Goal: Transaction & Acquisition: Purchase product/service

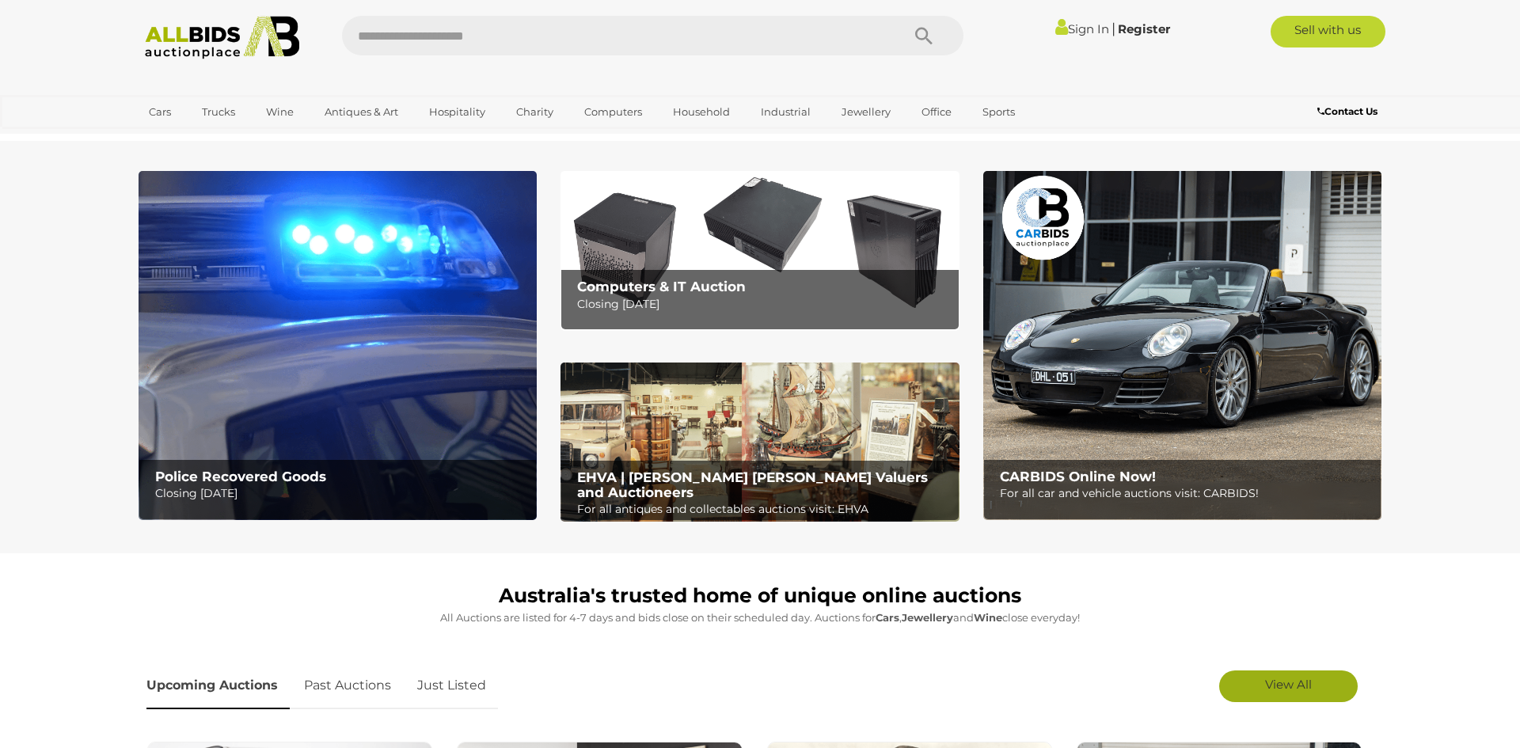
click at [1256, 682] on link "View All" at bounding box center [1288, 687] width 139 height 32
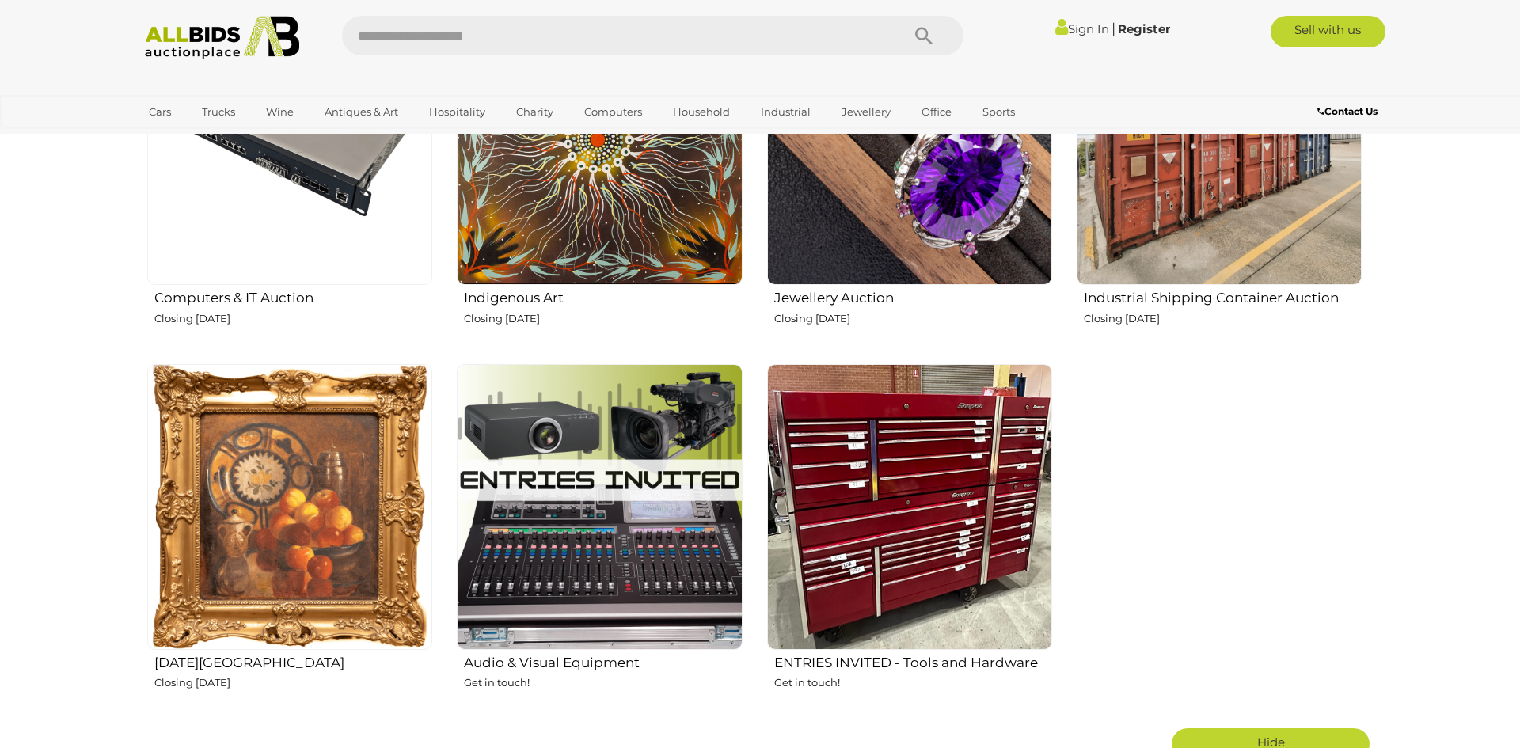
scroll to position [2262, 0]
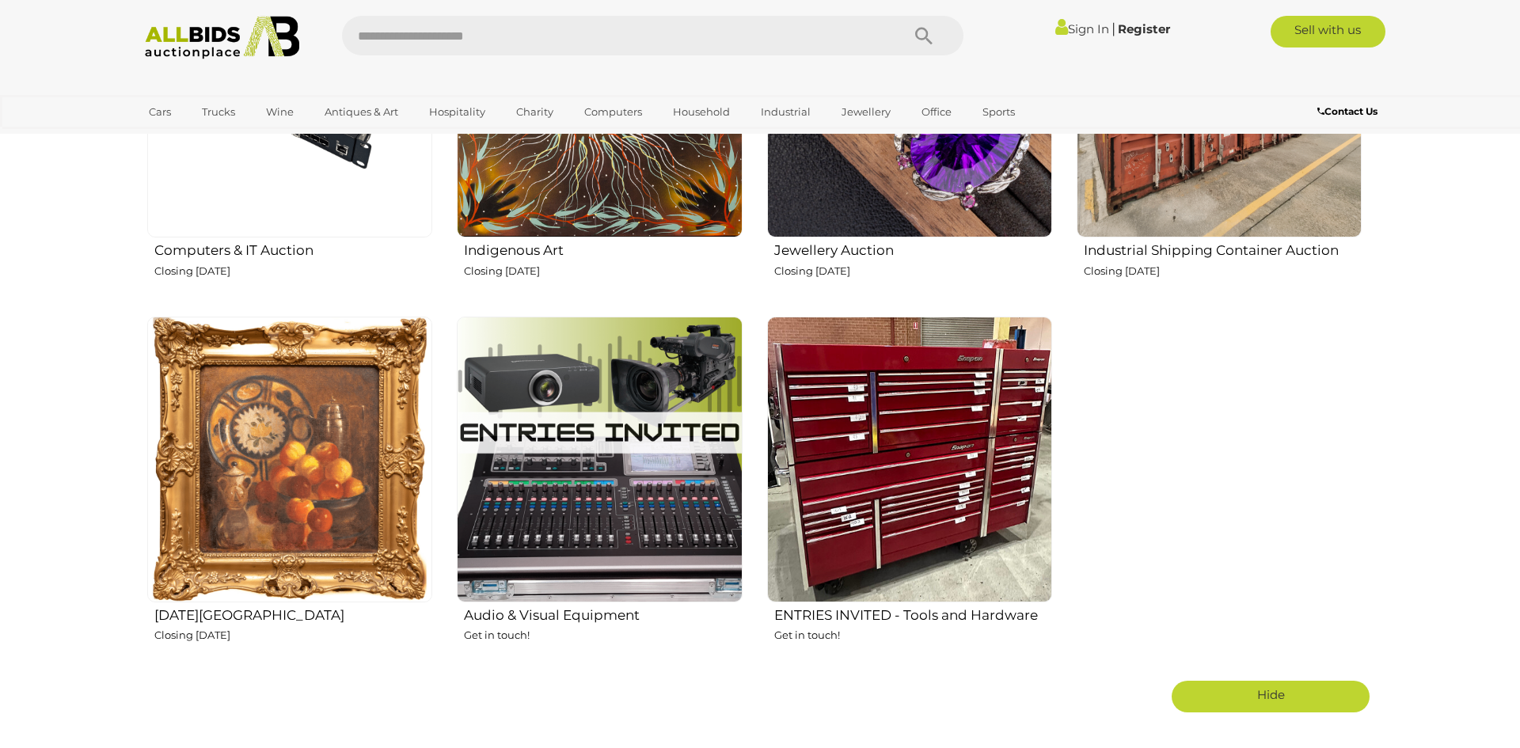
click at [271, 576] on img at bounding box center [289, 459] width 285 height 285
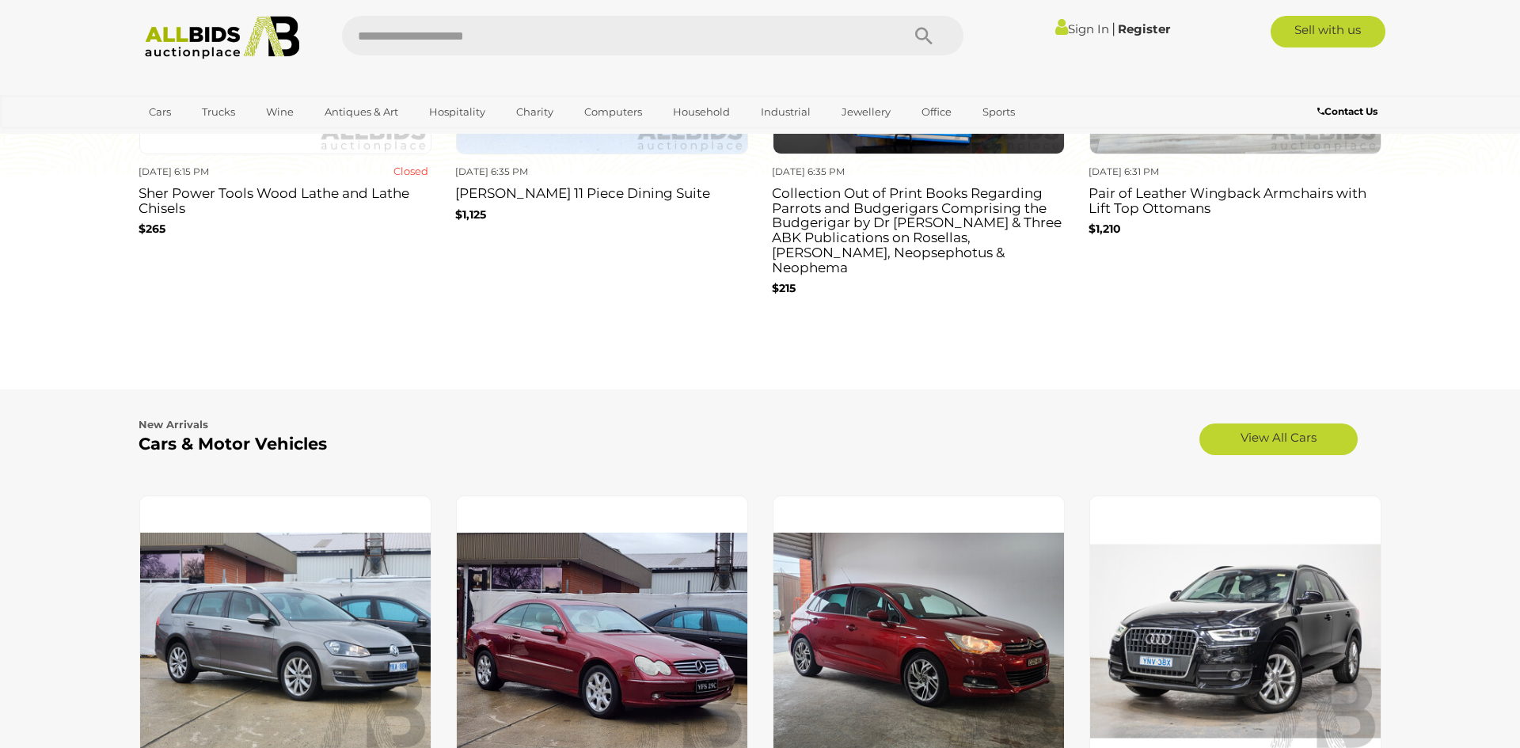
scroll to position [3294, 0]
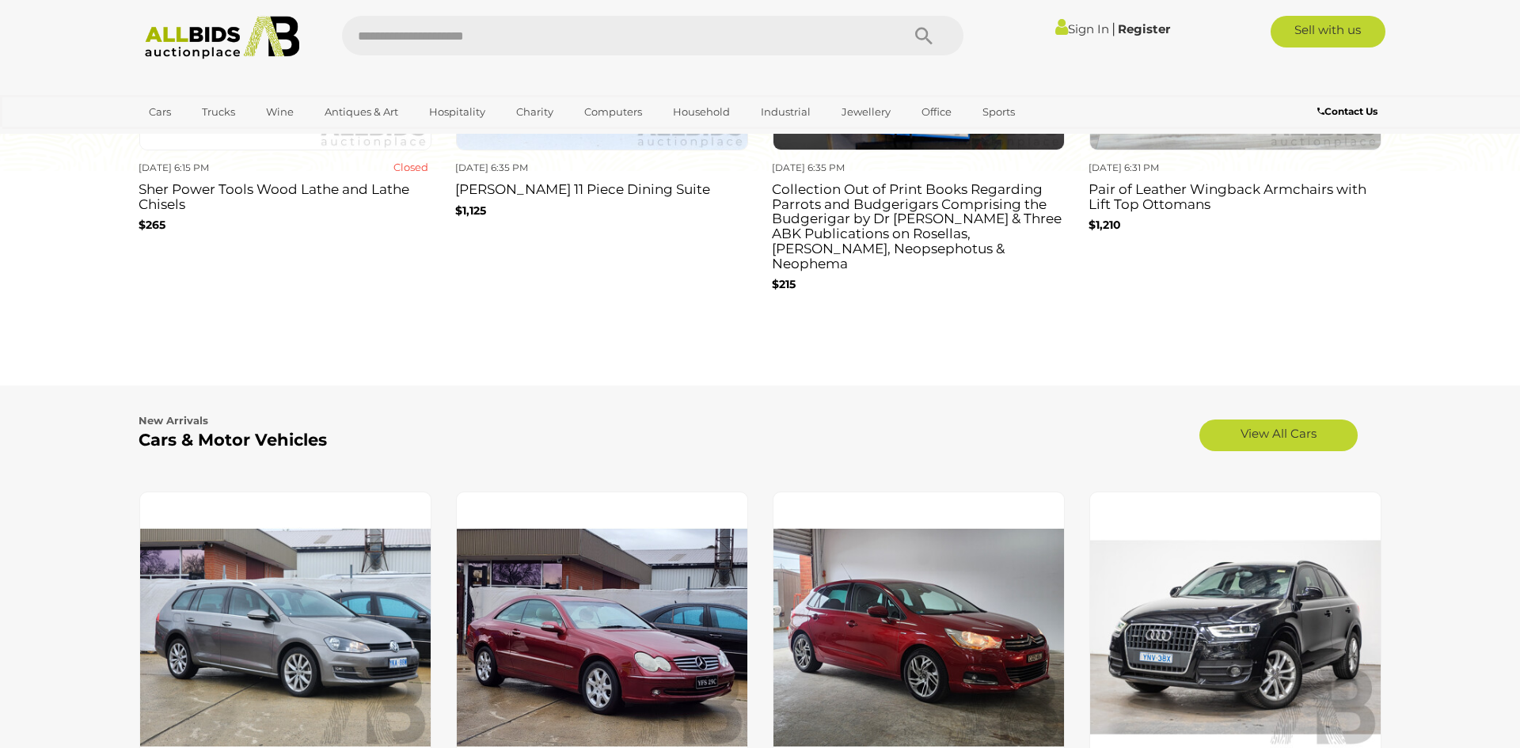
click at [129, 595] on div "17/09/2025 7:25 PM 7d 1h left 9/2014 Volkswagen Golf 118 TSI Comfortline AU 4d …" at bounding box center [285, 695] width 317 height 409
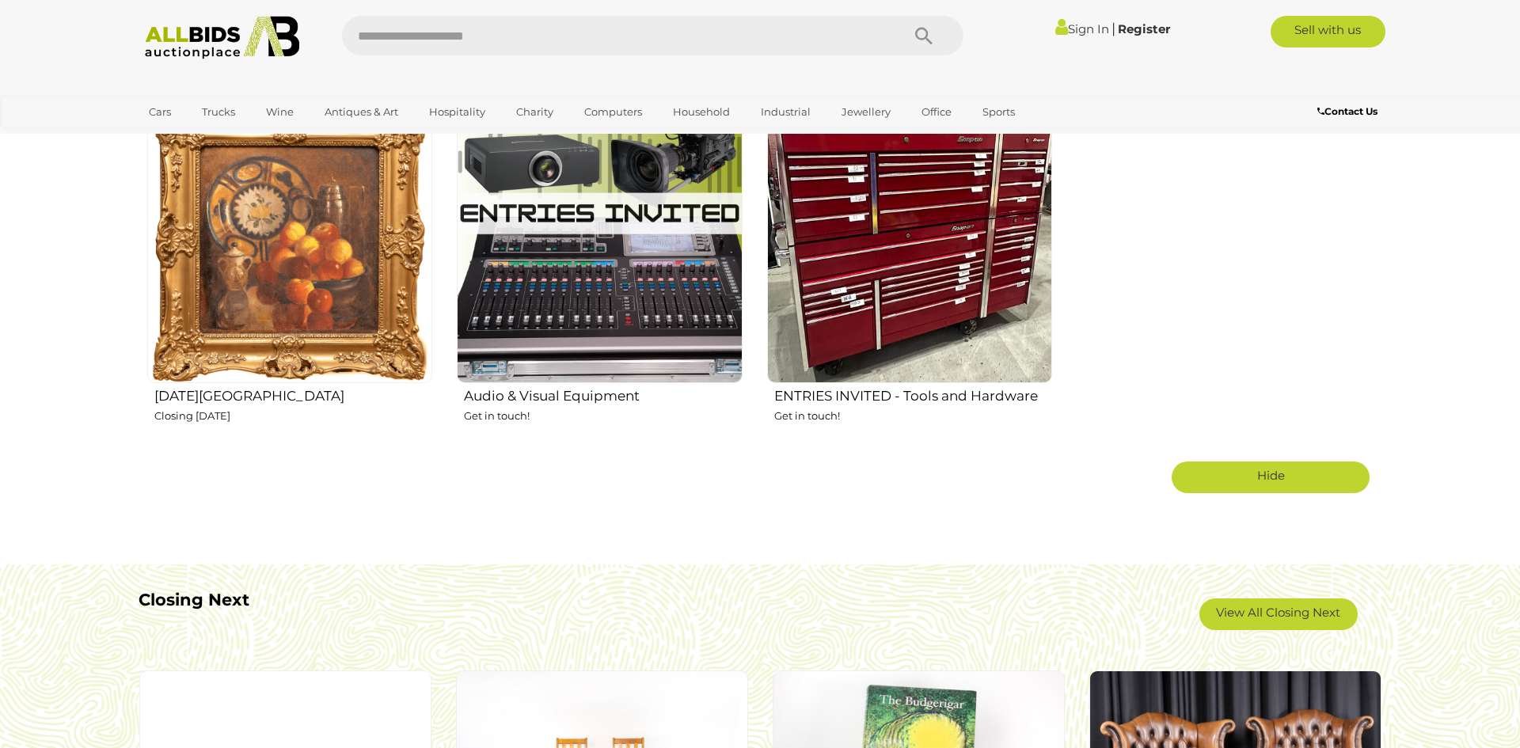
scroll to position [2480, 0]
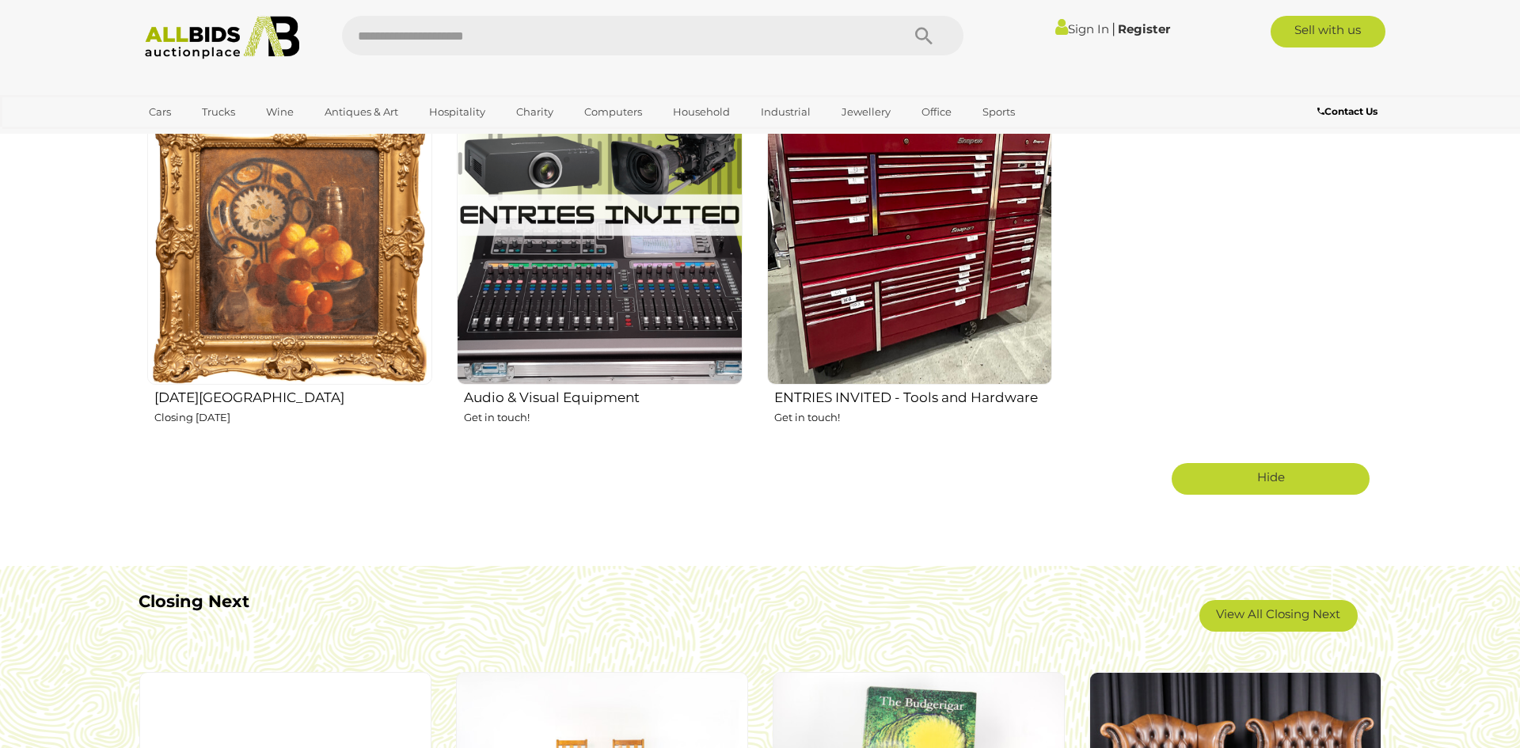
click at [195, 43] on img at bounding box center [222, 38] width 172 height 44
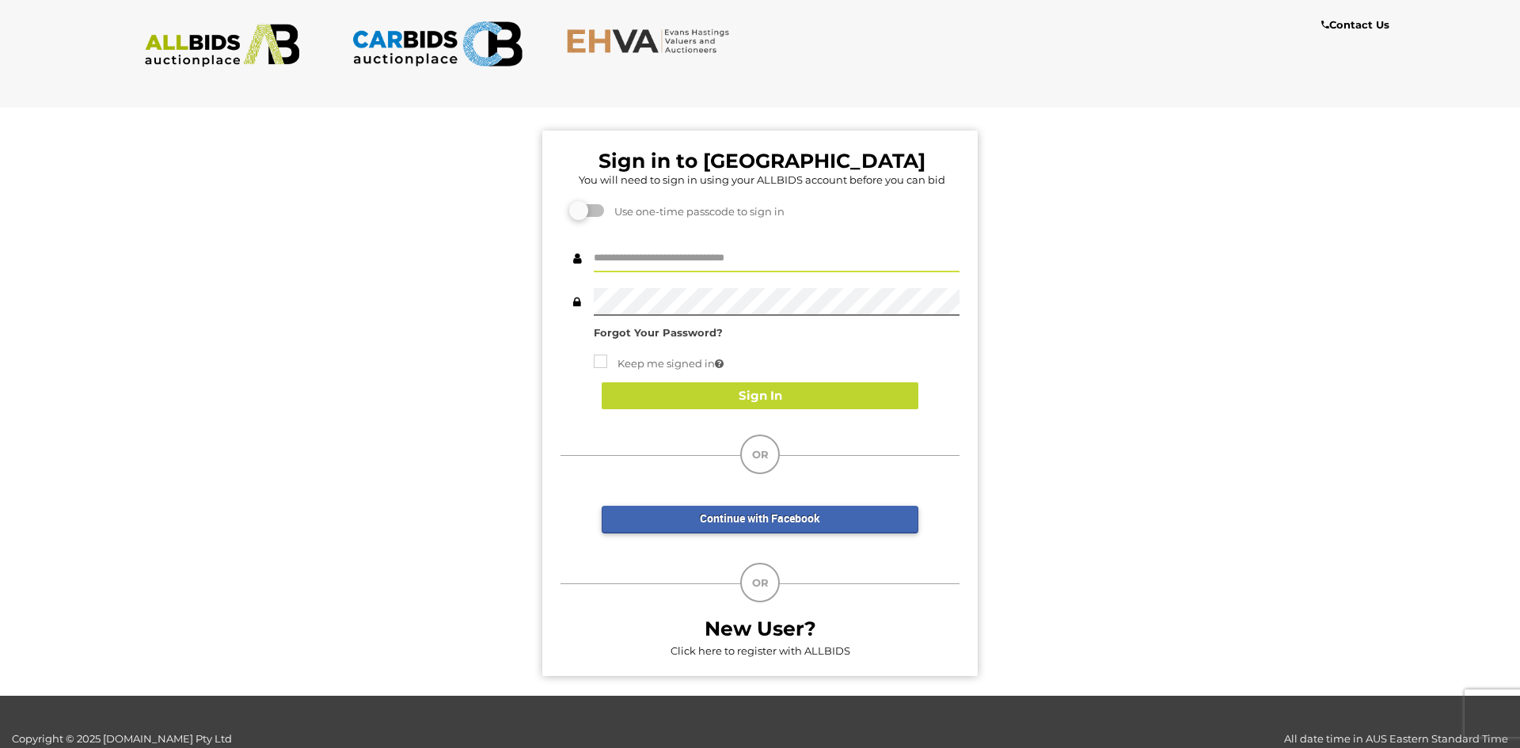
click at [797, 262] on input "text" at bounding box center [777, 259] width 366 height 28
type input "**********"
click at [800, 393] on button "Sign In" at bounding box center [760, 396] width 317 height 28
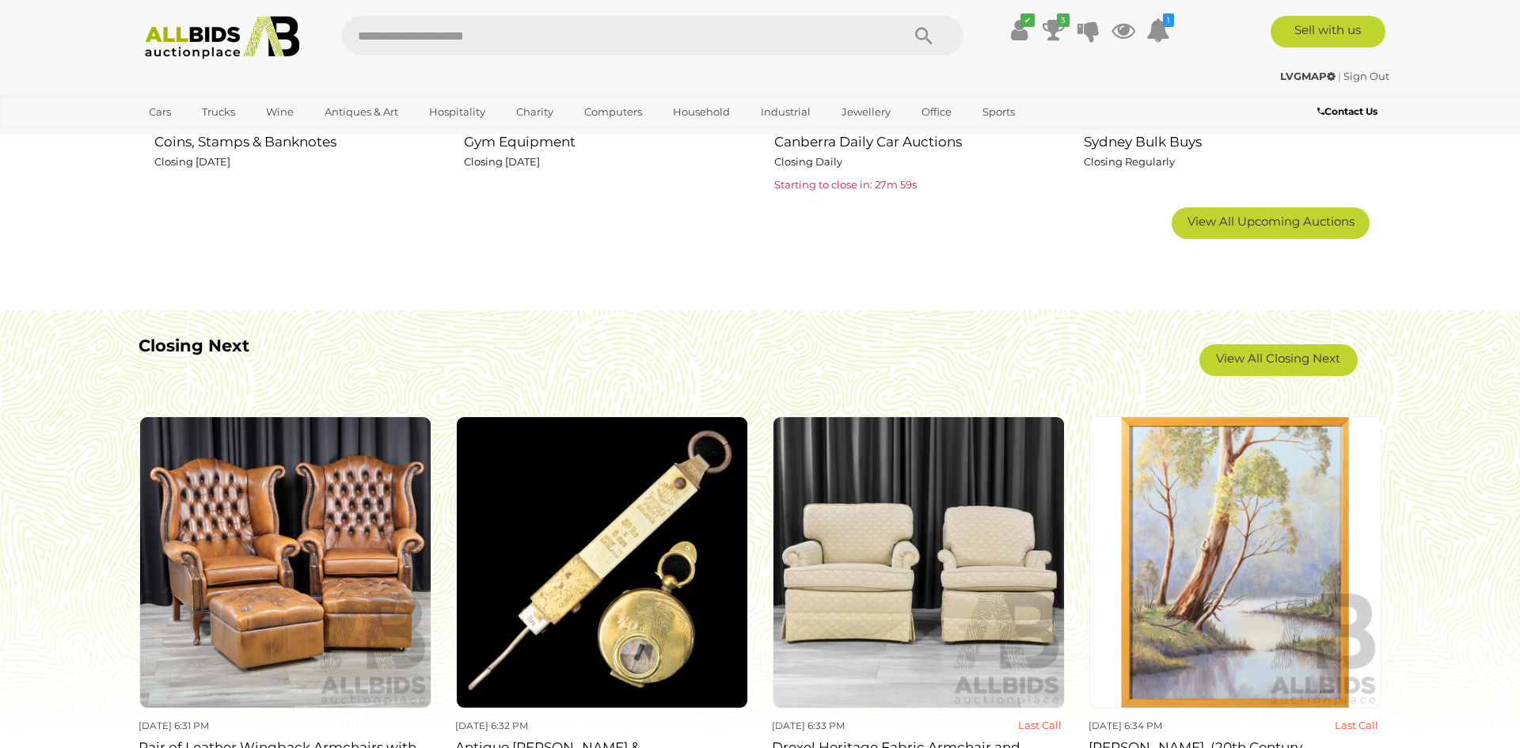
scroll to position [1269, 0]
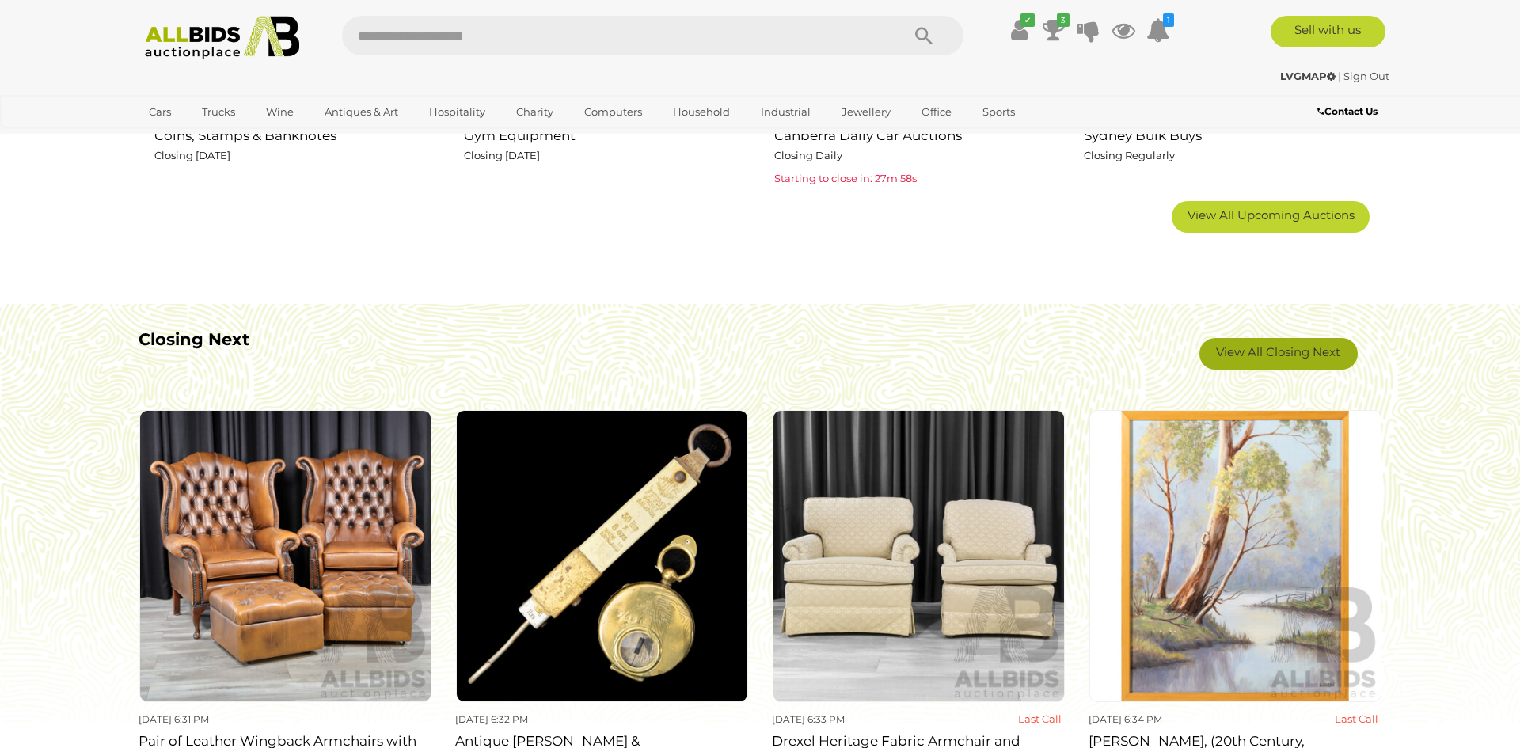
click at [1245, 360] on link "View All Closing Next" at bounding box center [1278, 354] width 158 height 32
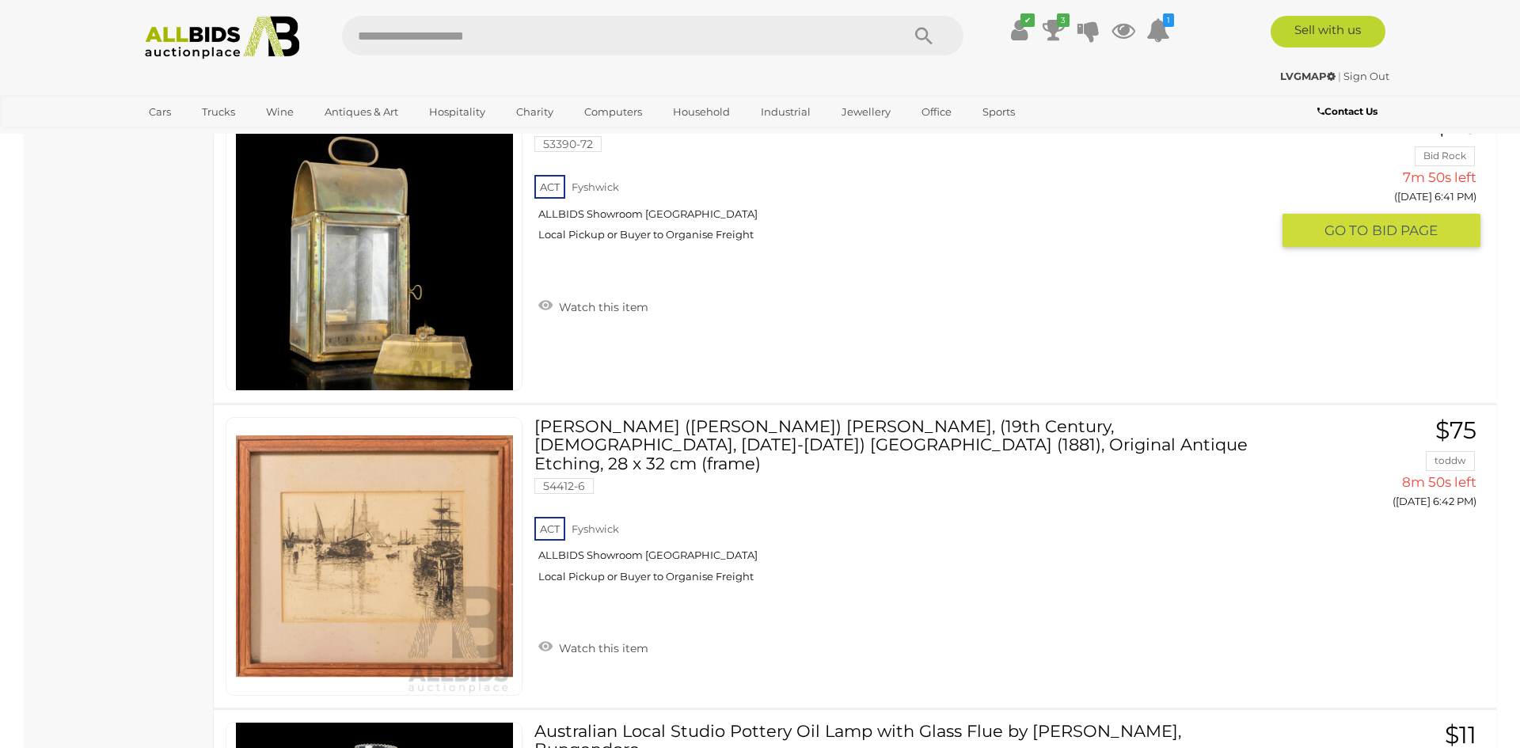
scroll to position [6243, 0]
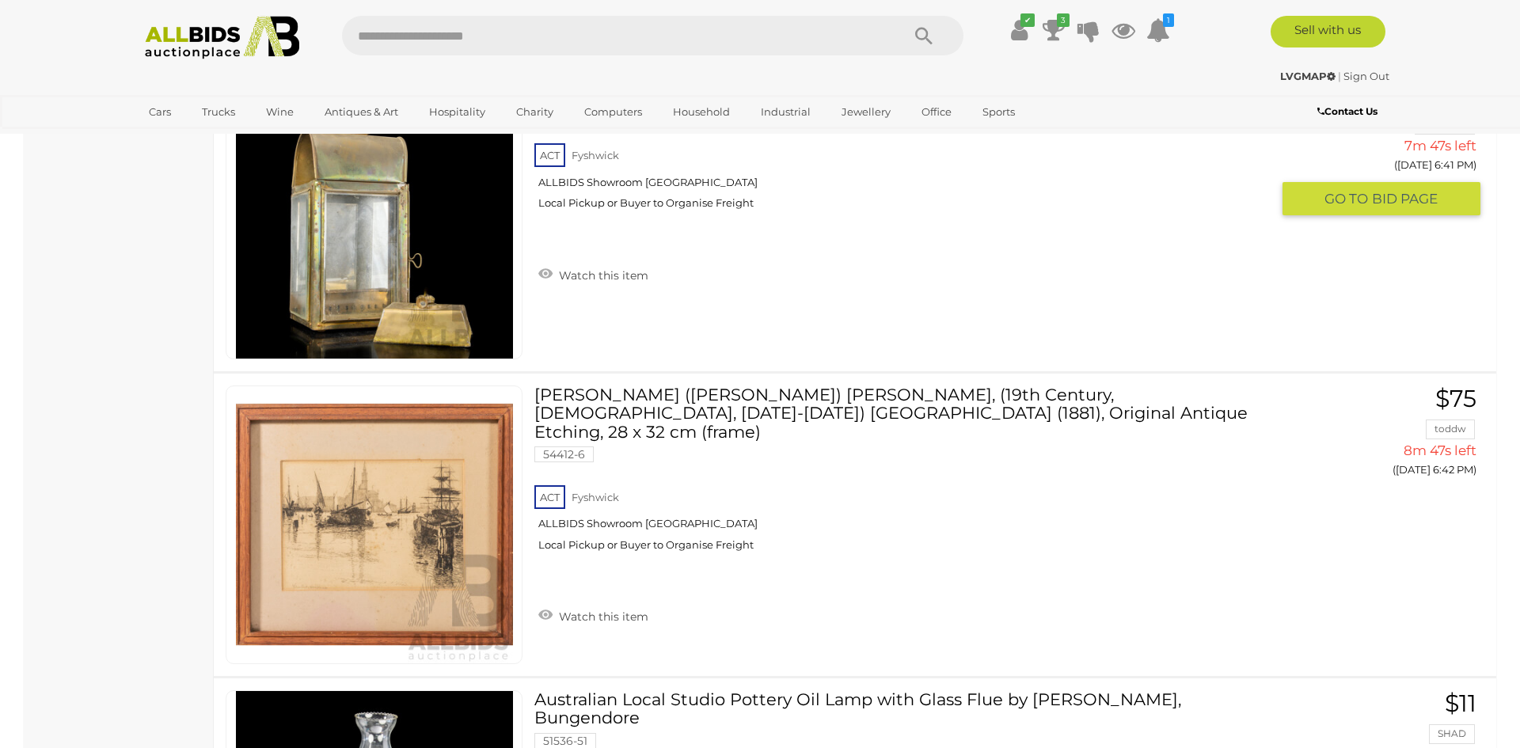
click at [361, 245] on img at bounding box center [374, 220] width 277 height 277
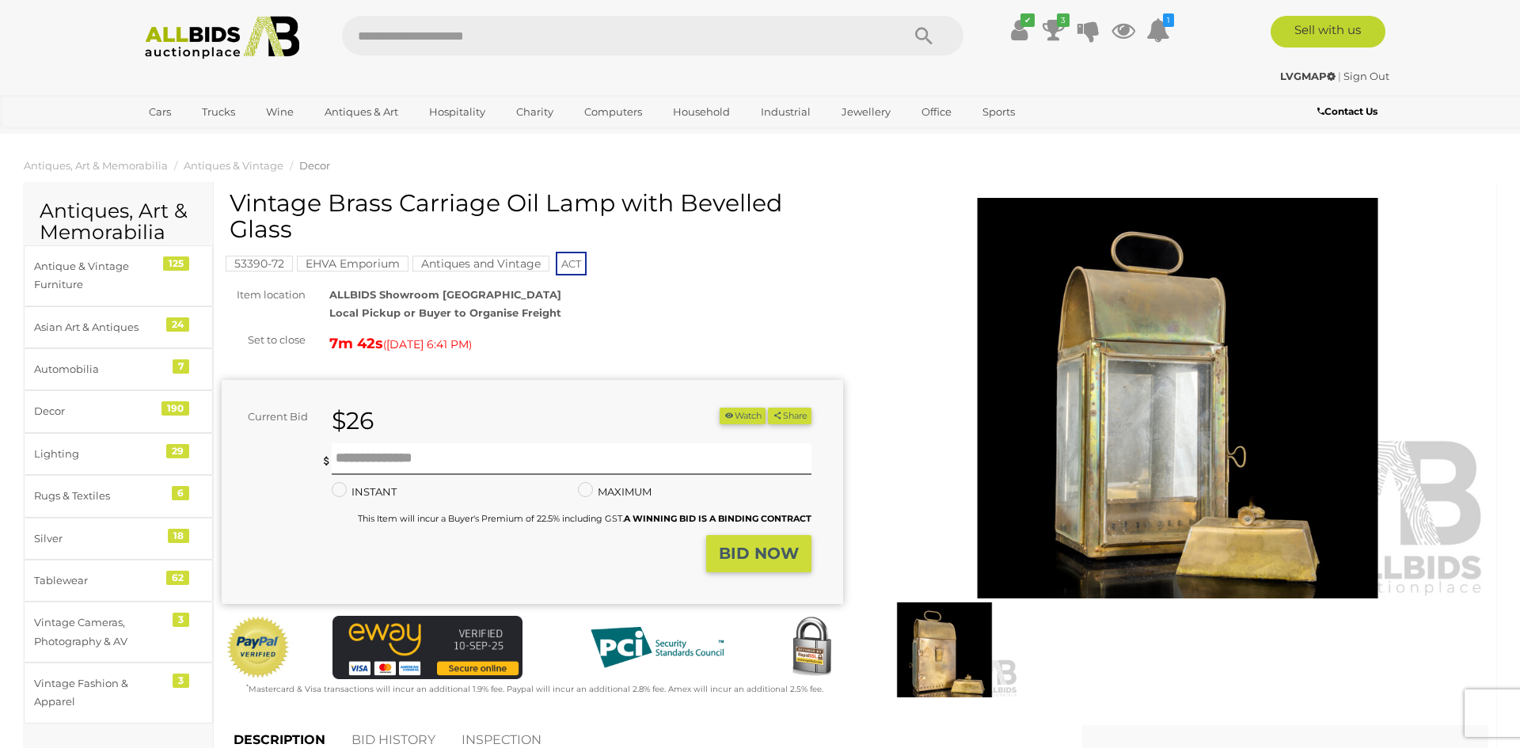
click at [915, 641] on img at bounding box center [944, 649] width 147 height 95
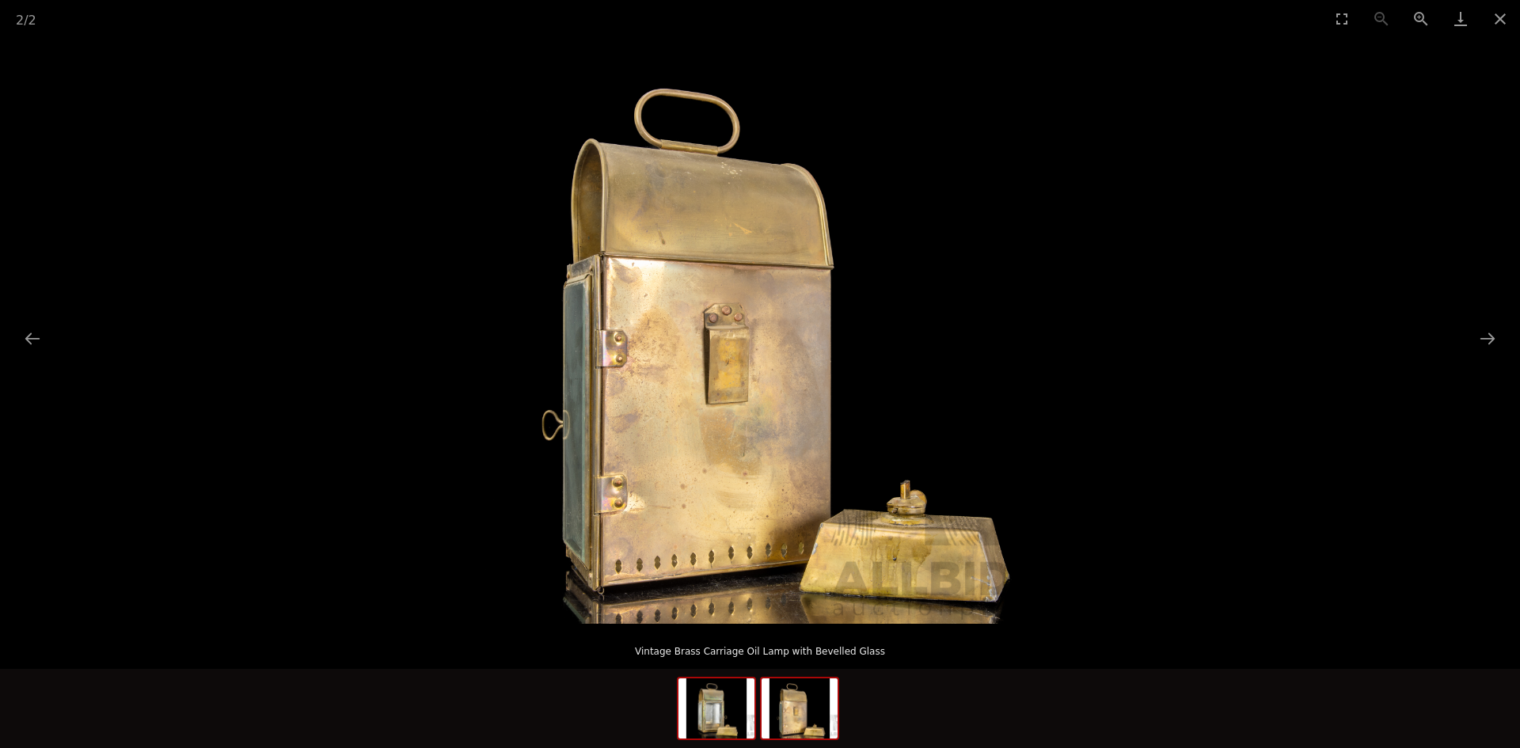
click at [736, 713] on img at bounding box center [716, 708] width 76 height 60
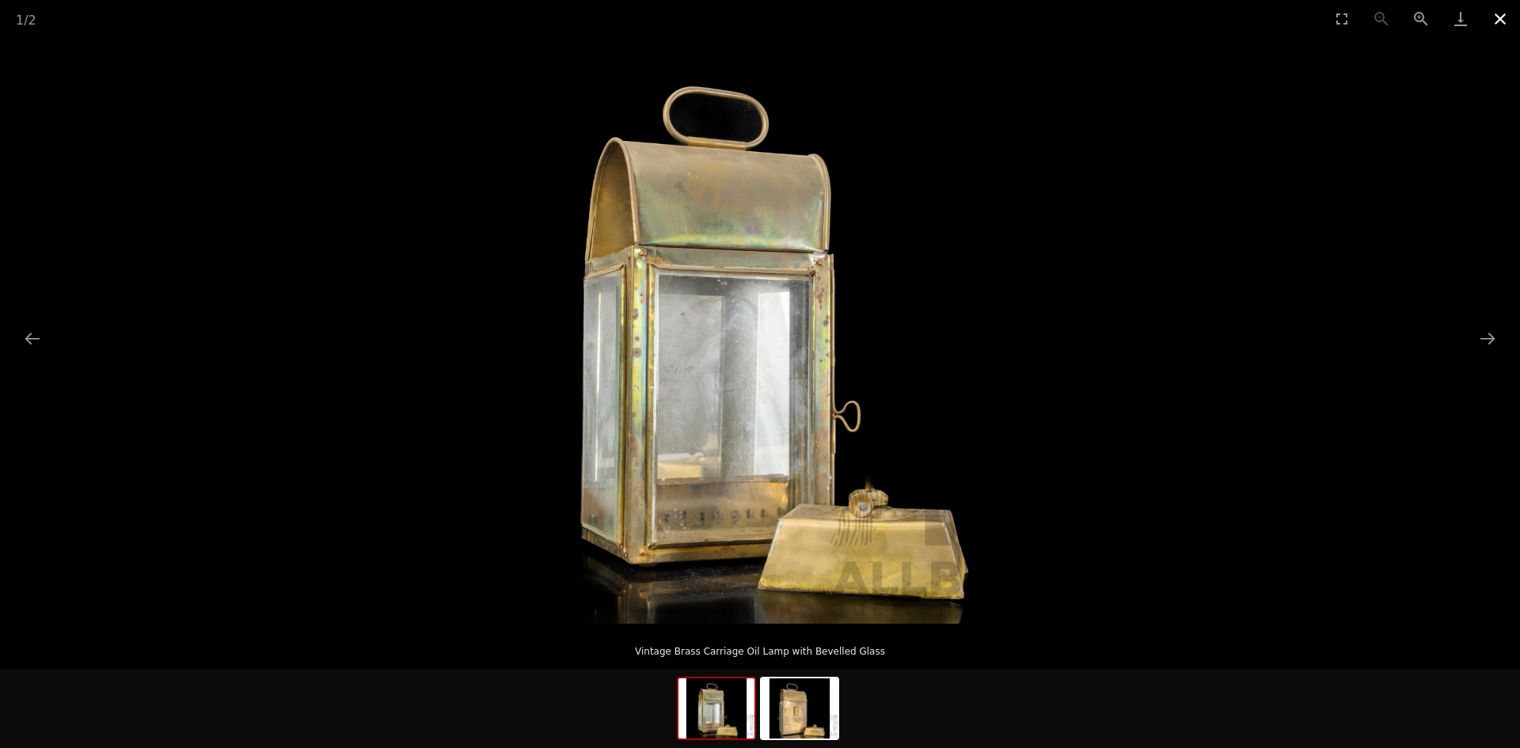
click at [1494, 20] on button "Close gallery" at bounding box center [1501, 18] width 40 height 37
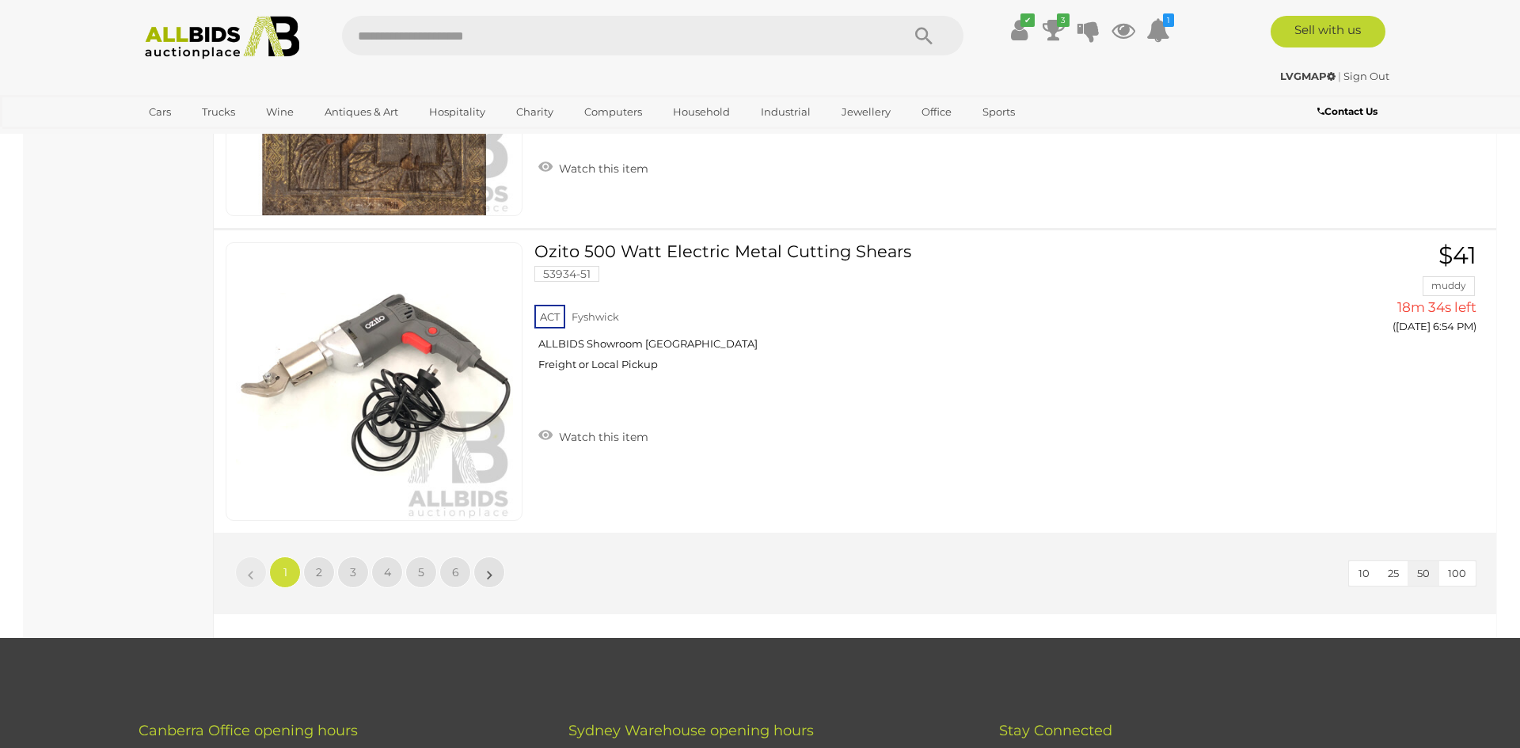
scroll to position [14938, 0]
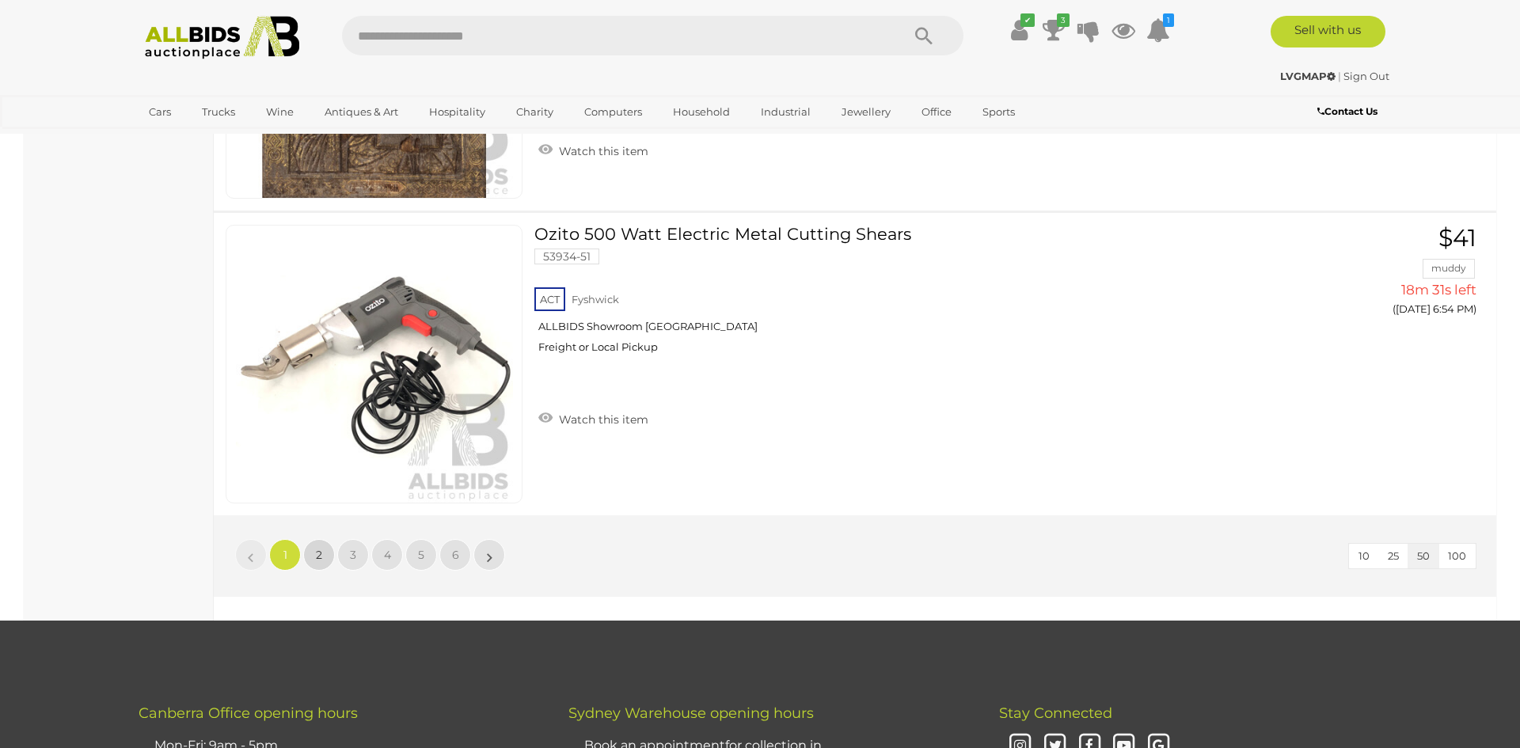
click at [309, 556] on link "2" at bounding box center [319, 555] width 32 height 32
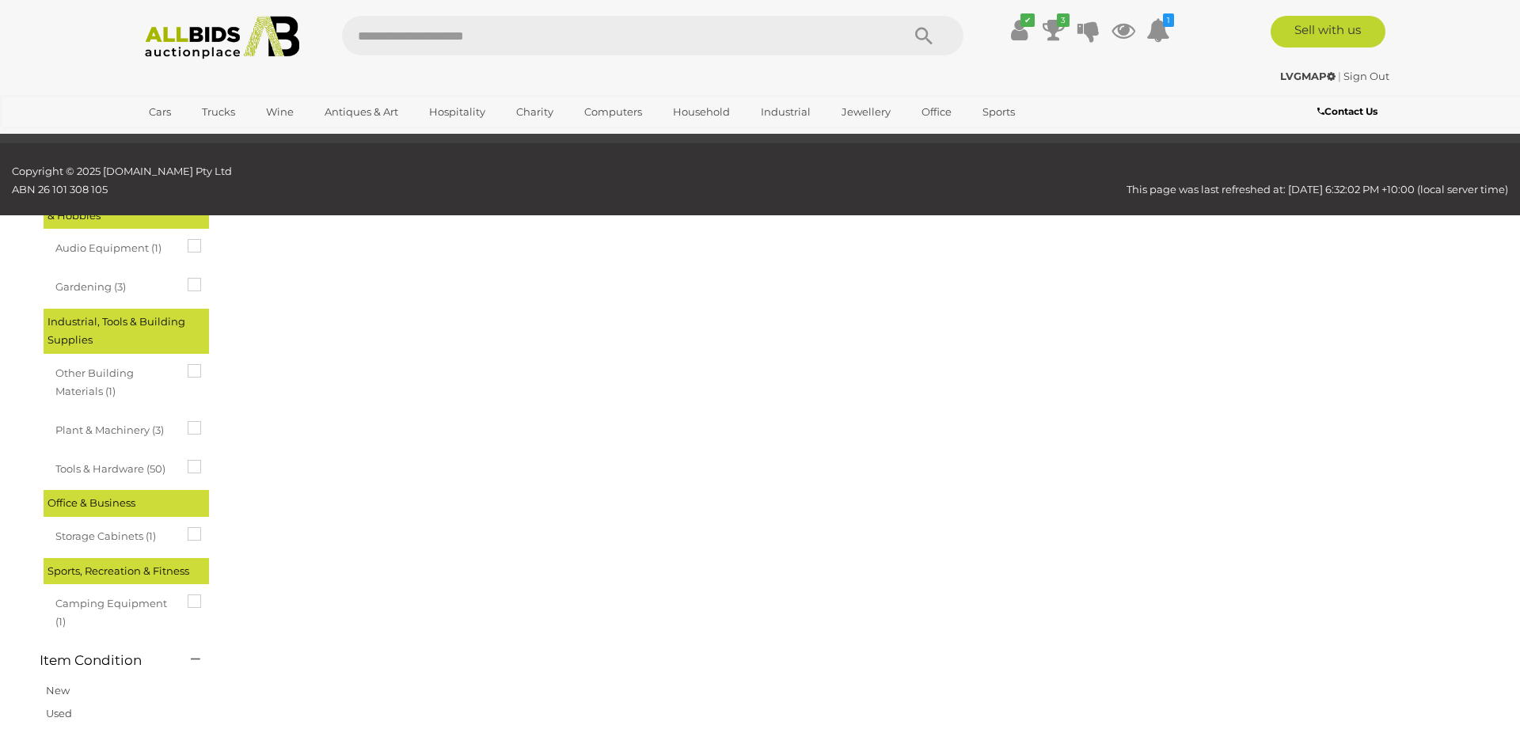
scroll to position [55, 0]
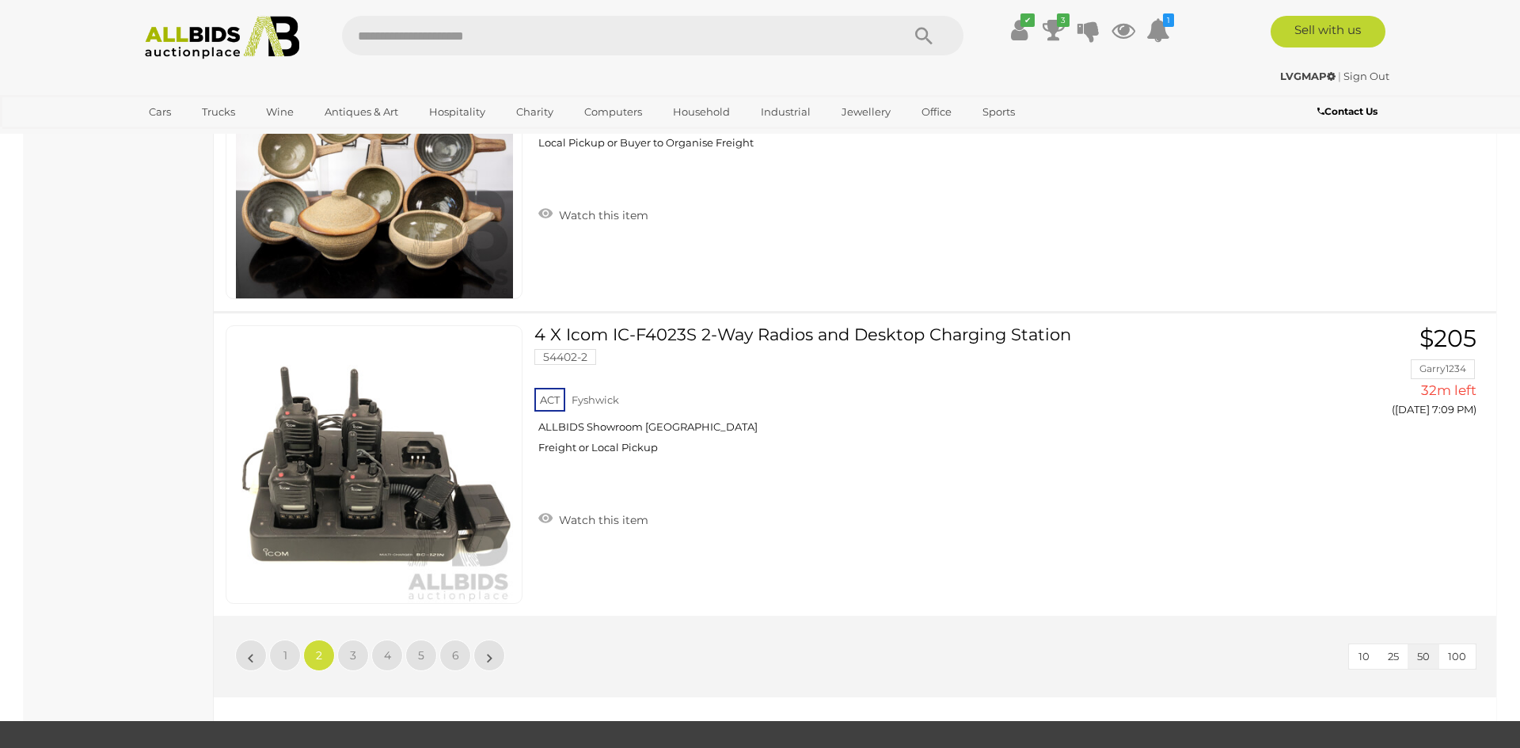
scroll to position [14924, 0]
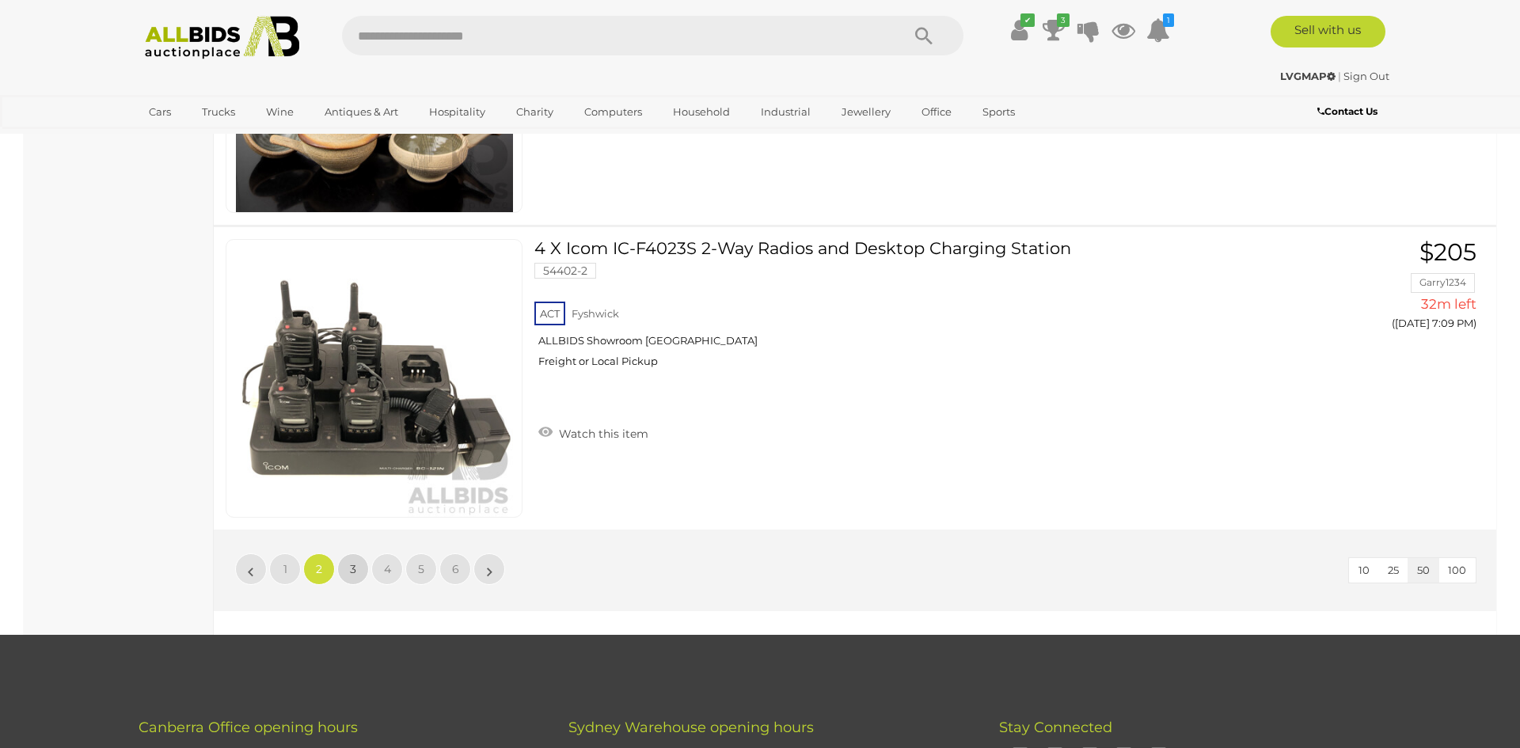
click at [356, 568] on link "3" at bounding box center [353, 569] width 32 height 32
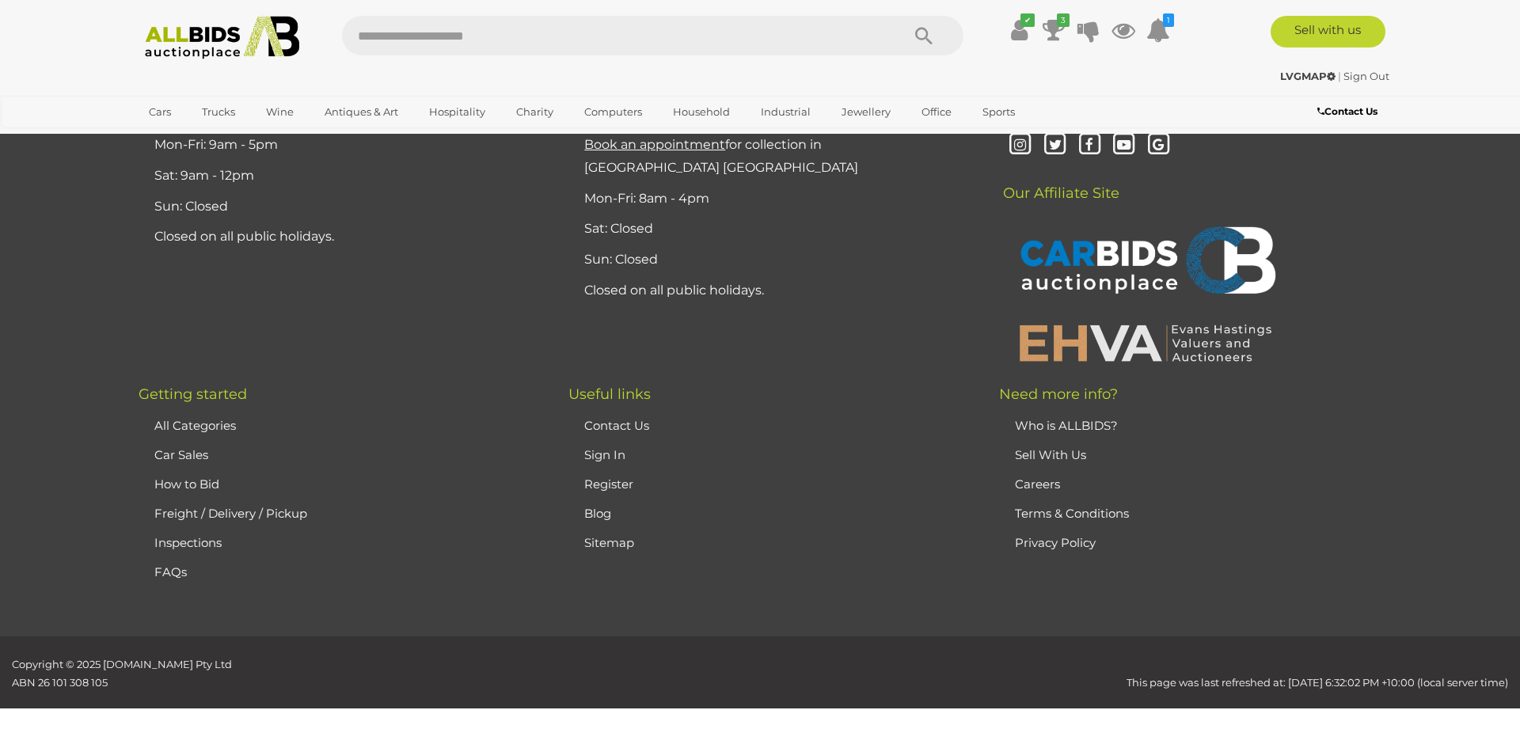
scroll to position [55, 0]
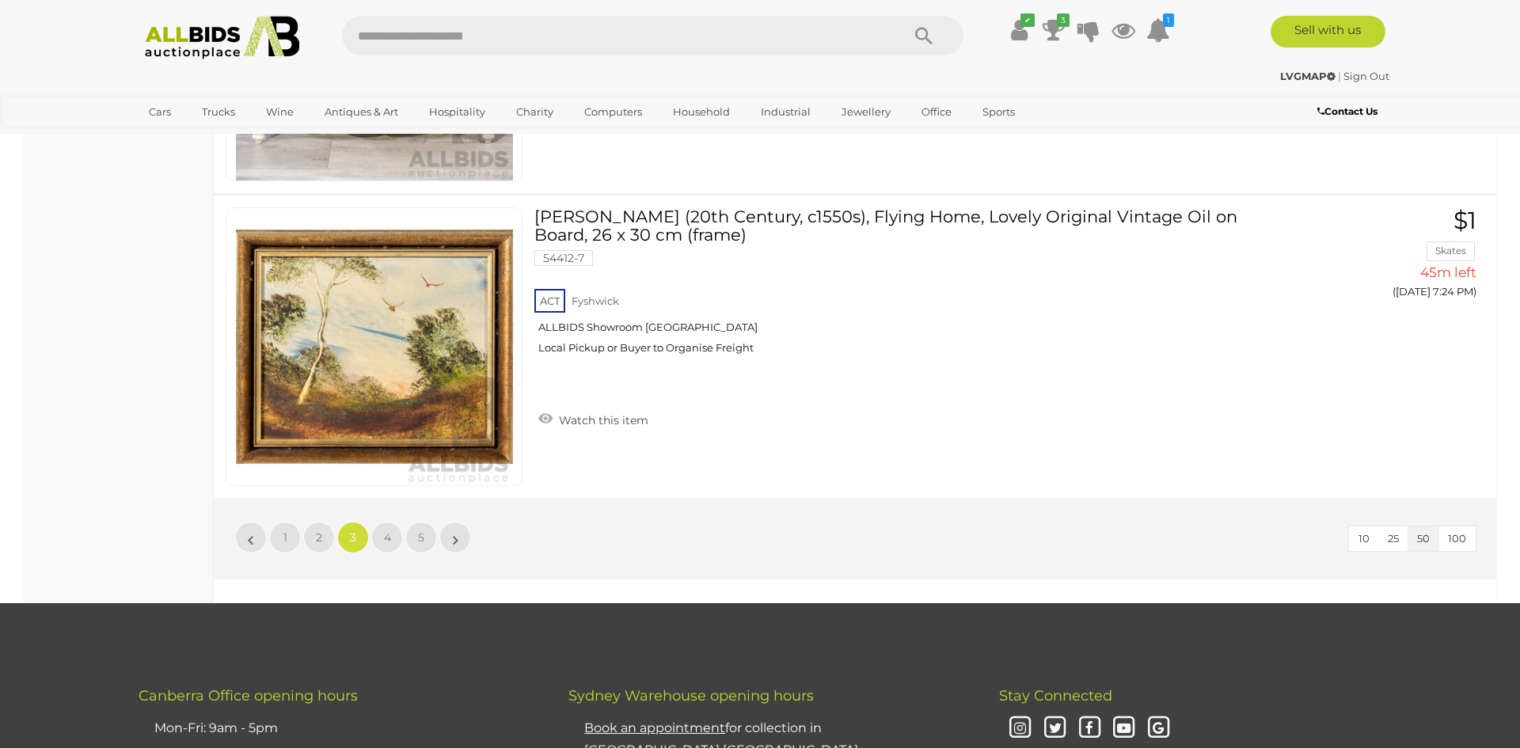
scroll to position [14973, 0]
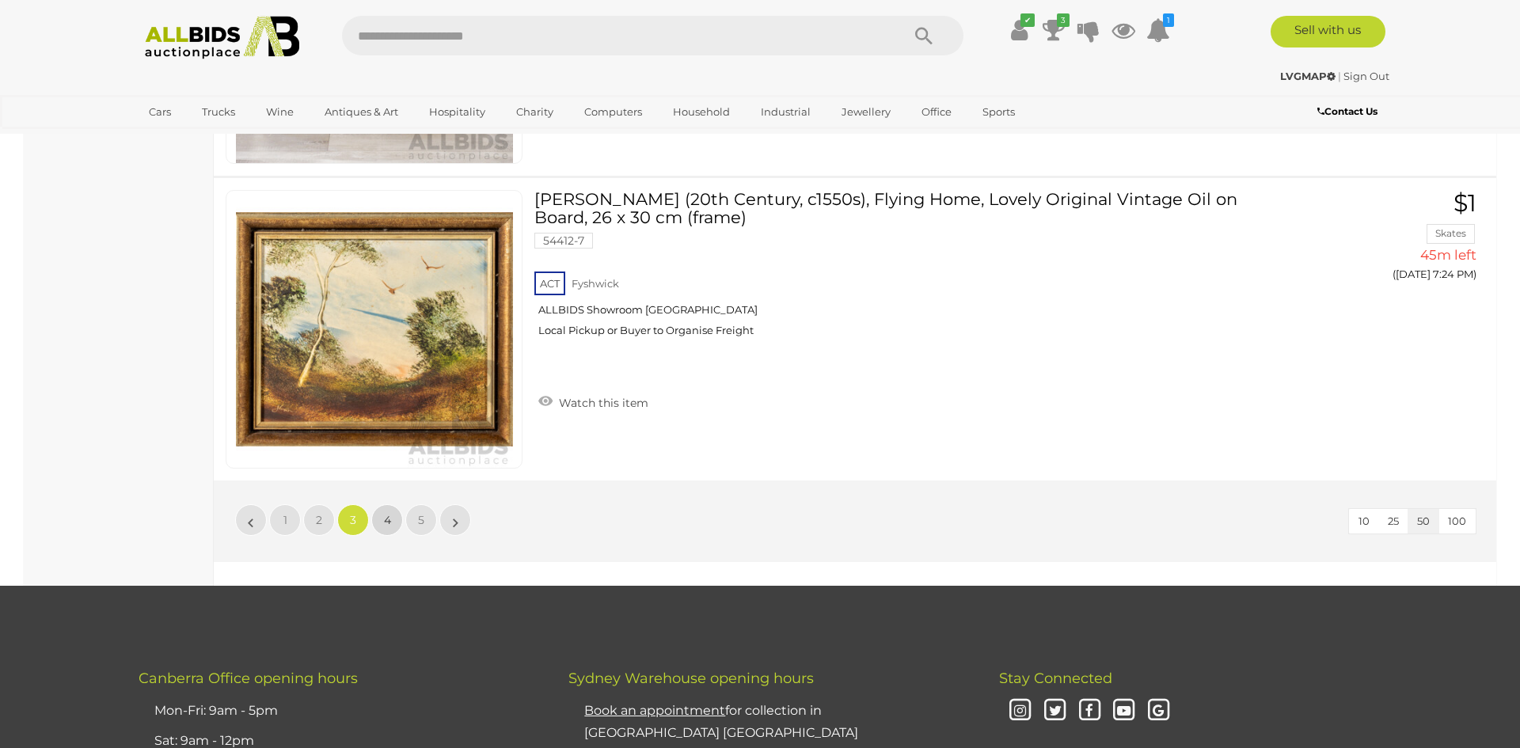
click at [384, 526] on span "4" at bounding box center [387, 520] width 7 height 14
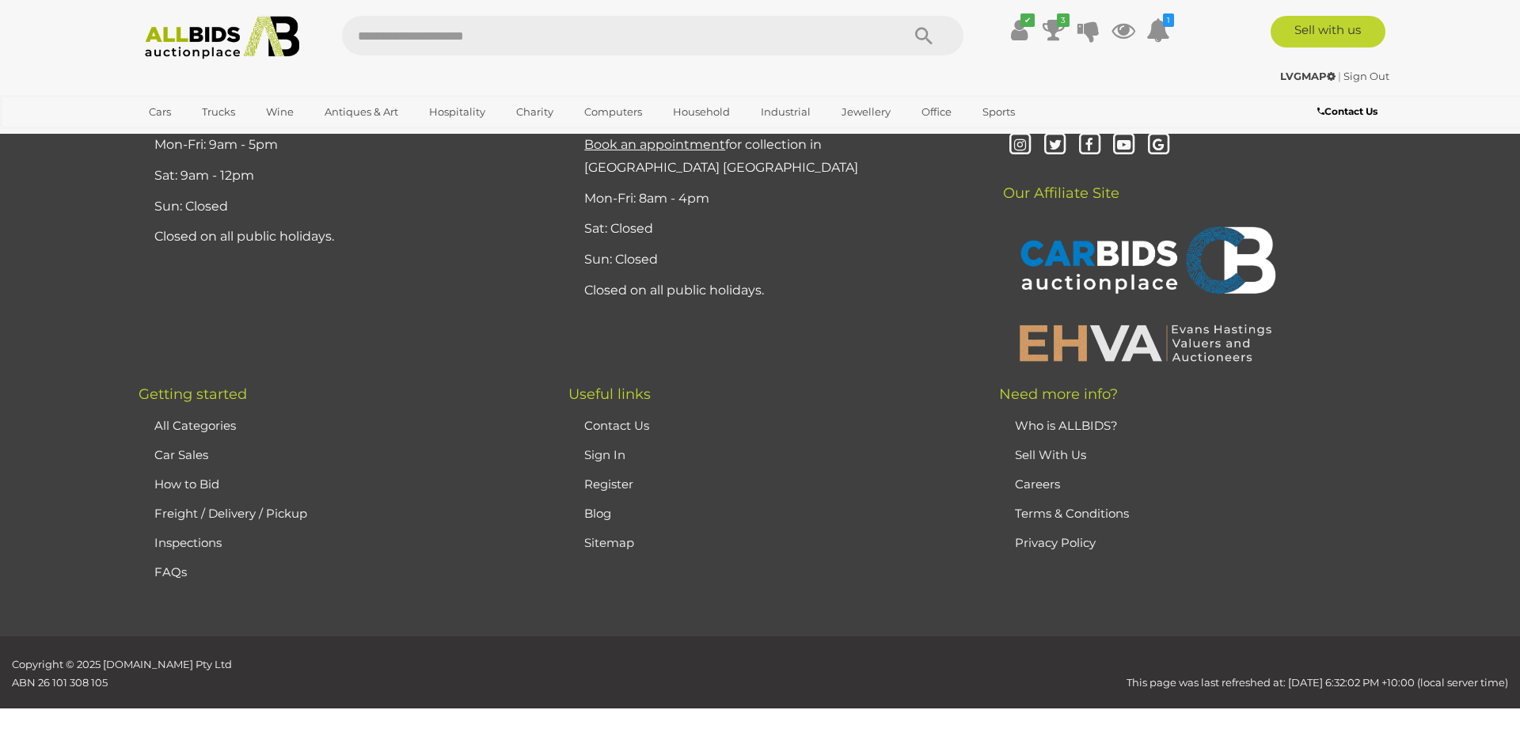
scroll to position [55, 0]
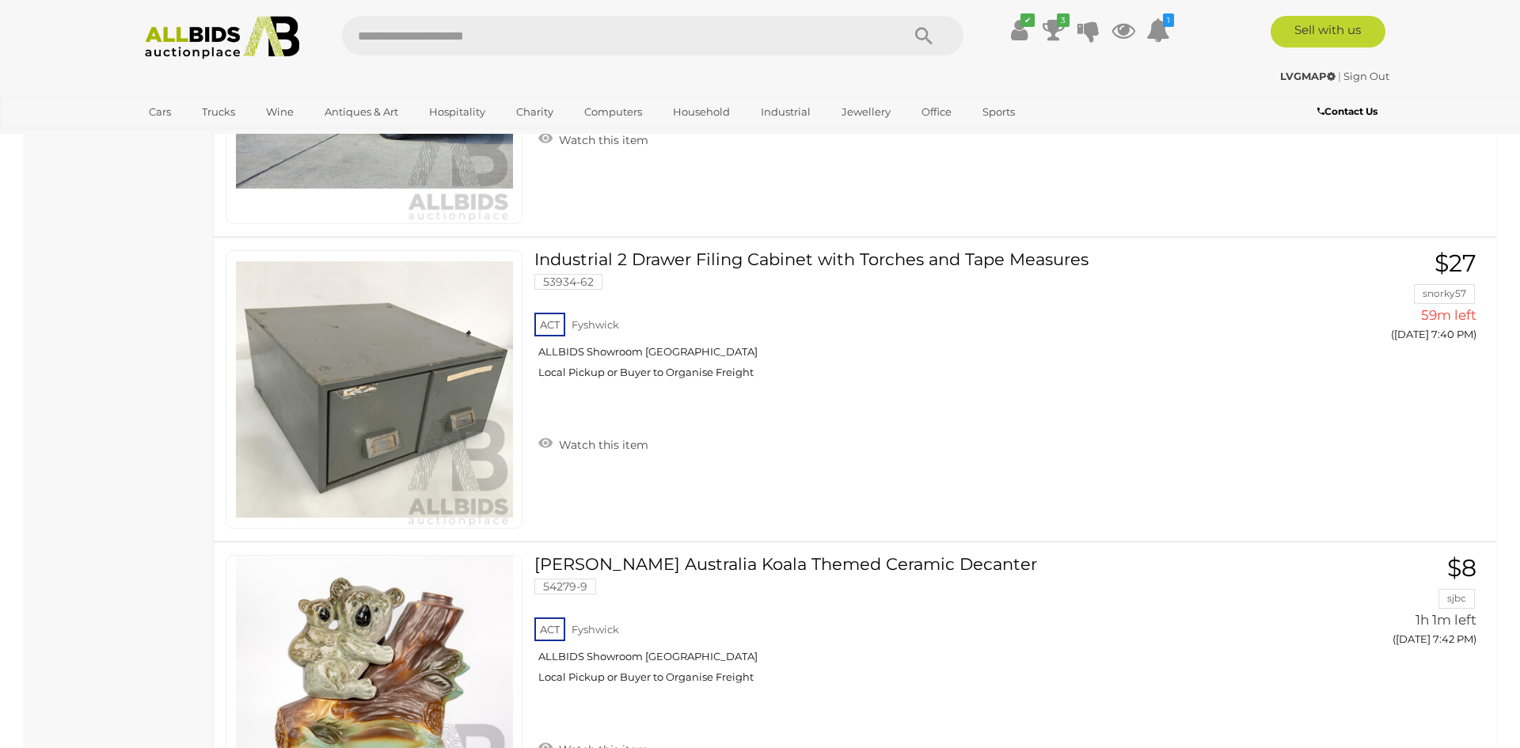
scroll to position [11272, 0]
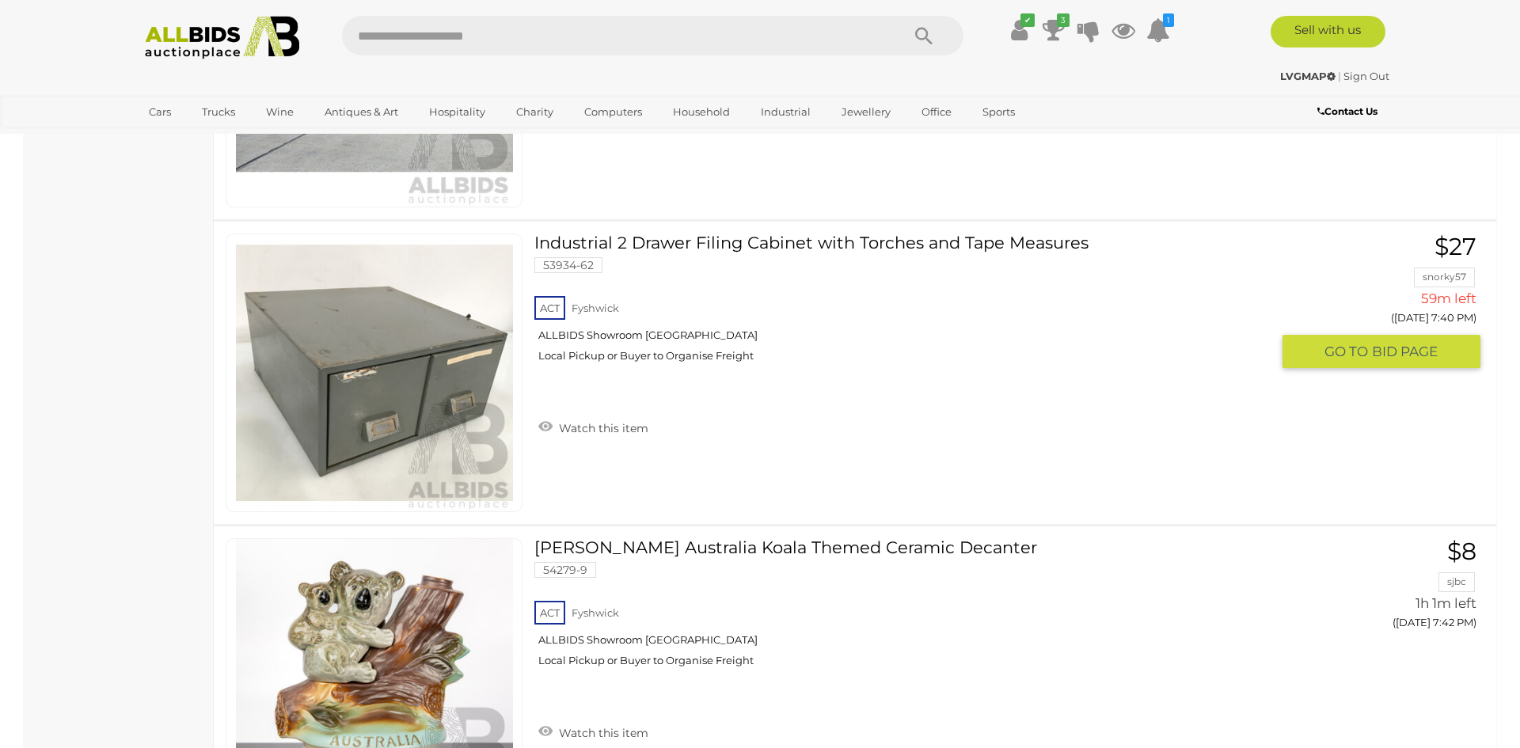
click at [485, 374] on img at bounding box center [374, 372] width 277 height 277
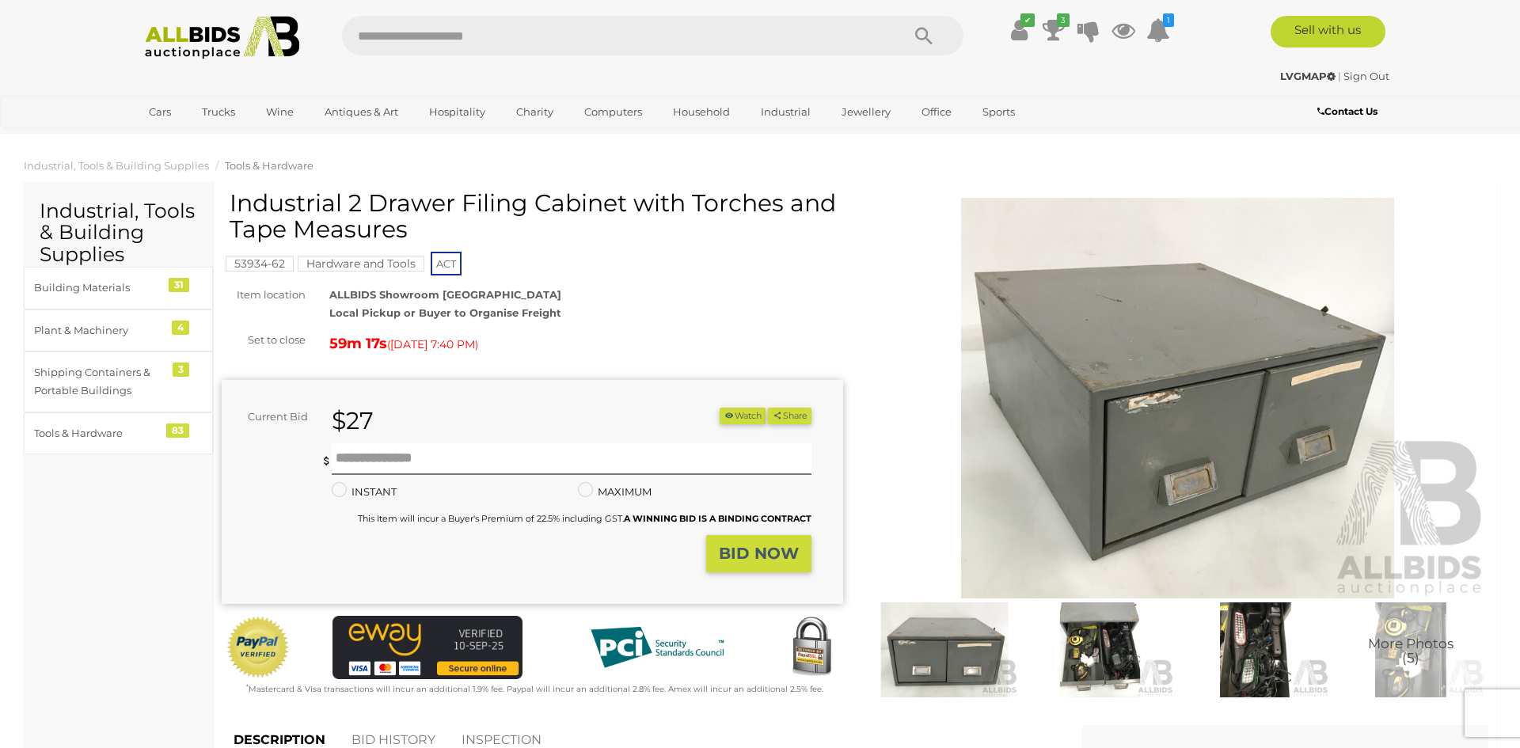
click at [1074, 637] on img at bounding box center [1099, 649] width 147 height 95
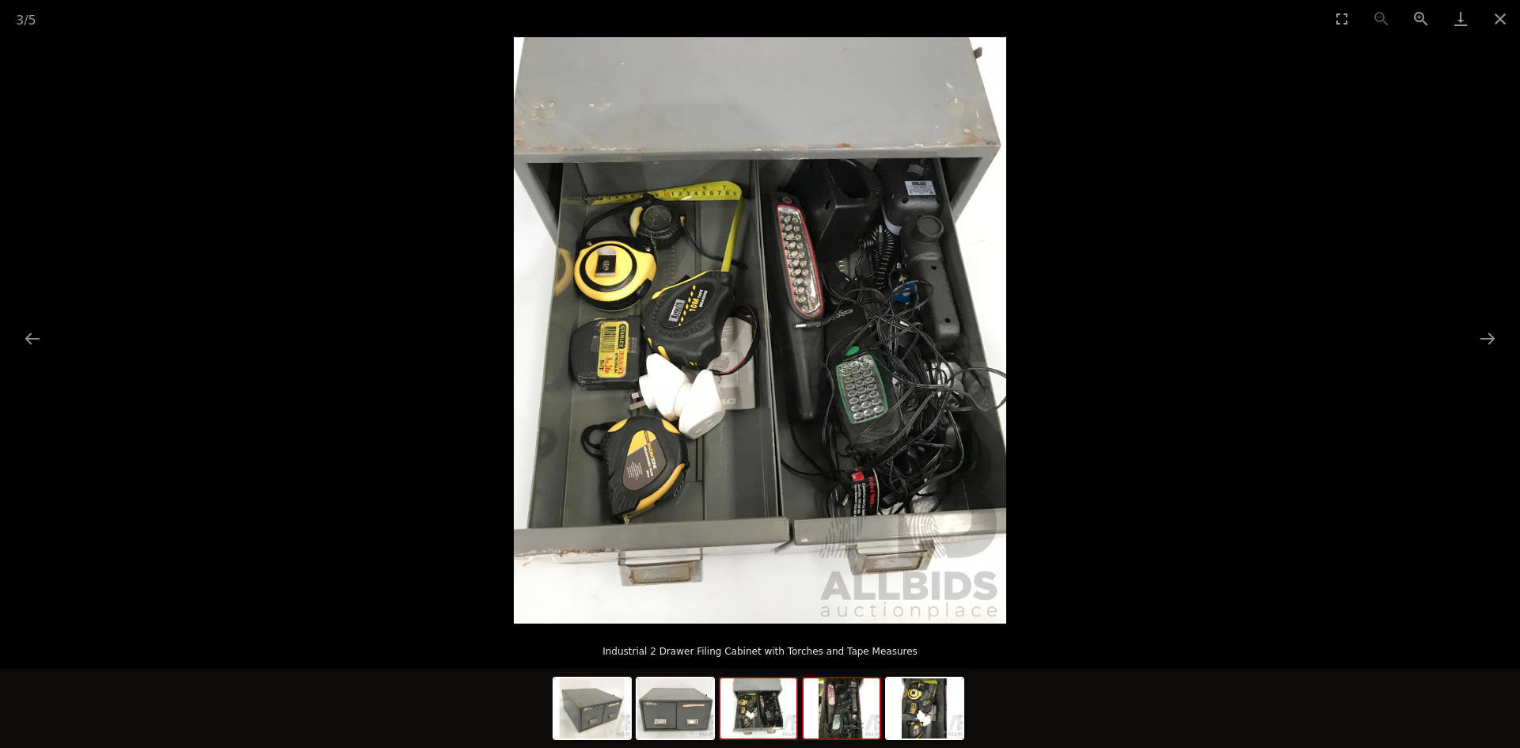
click at [853, 708] on img at bounding box center [842, 708] width 76 height 60
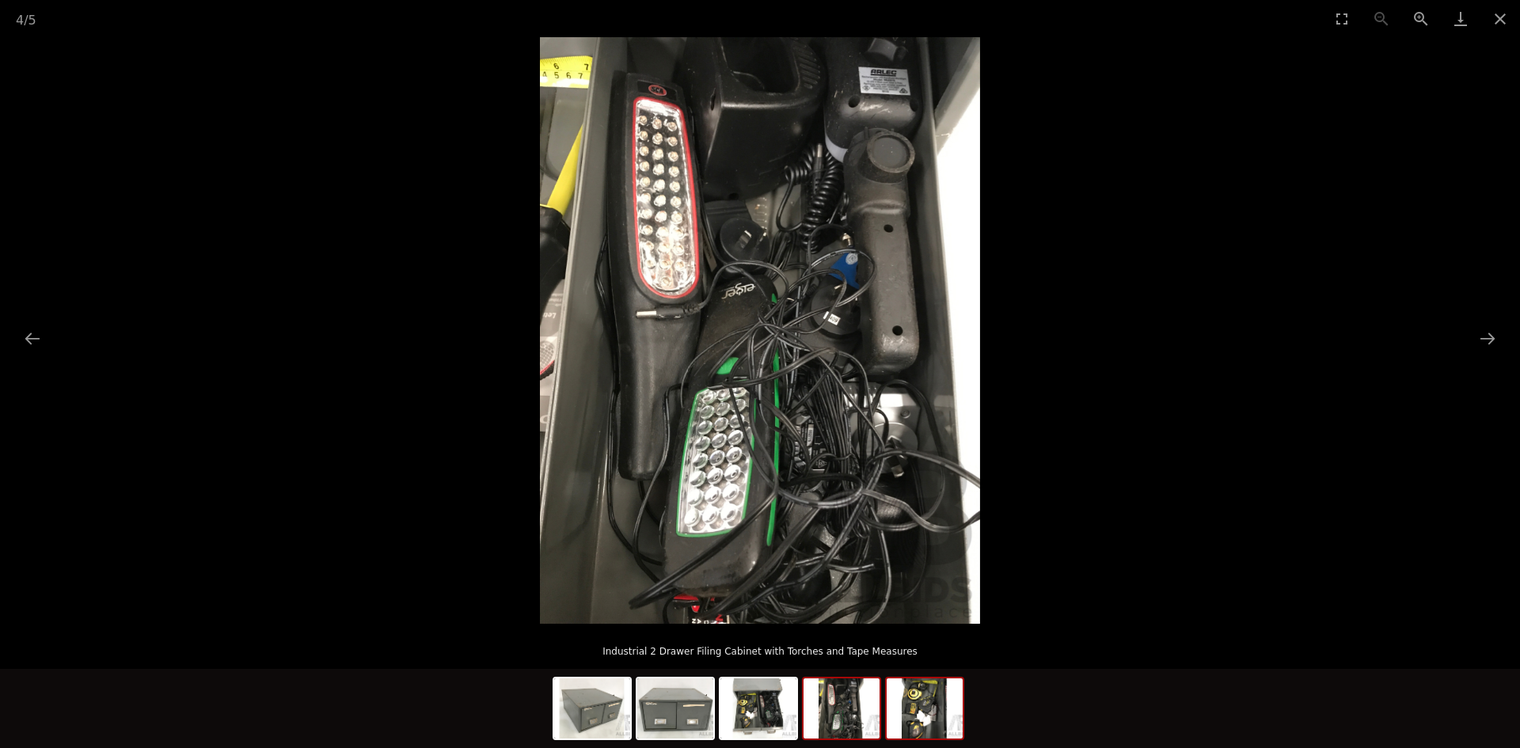
click at [922, 713] on img at bounding box center [925, 708] width 76 height 60
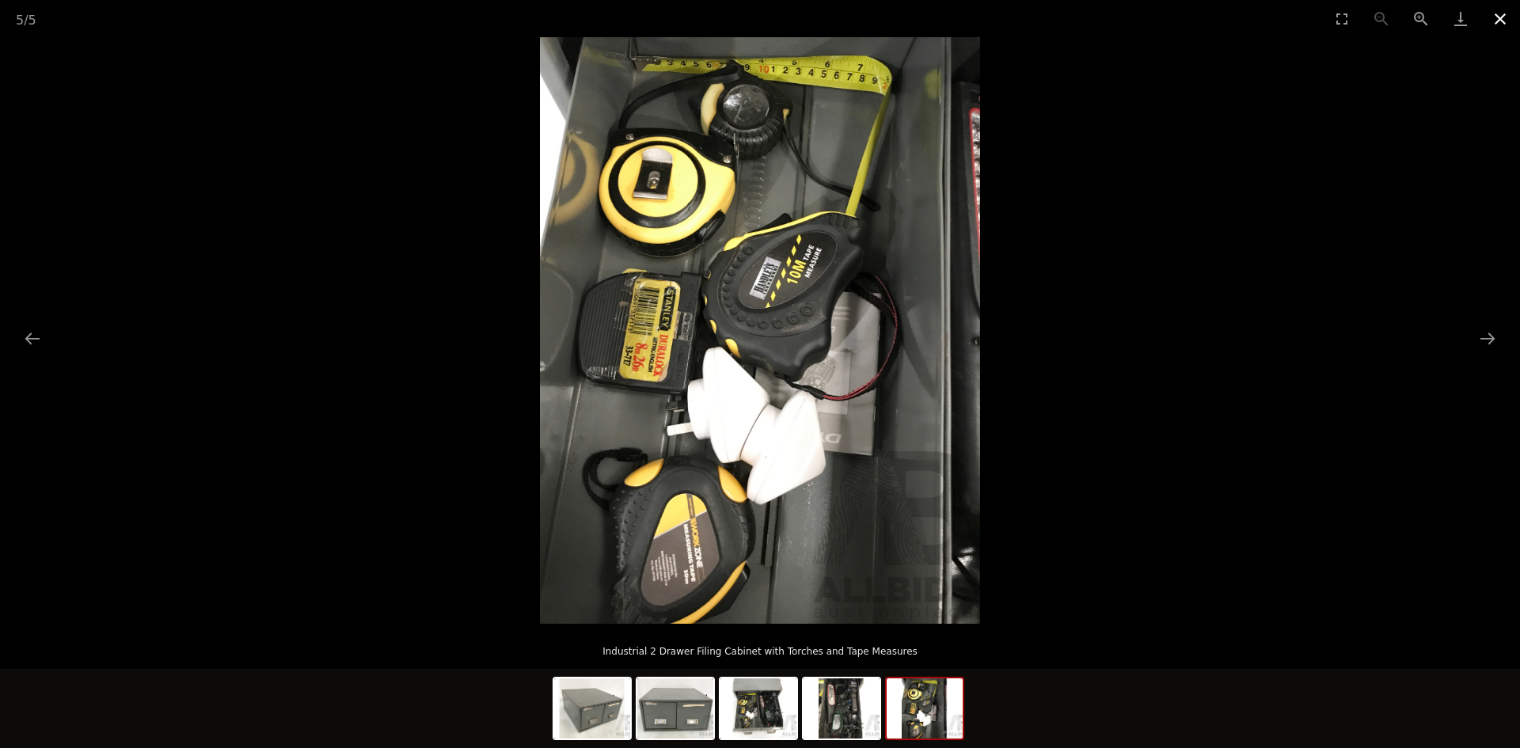
click at [1501, 13] on button "Close gallery" at bounding box center [1501, 18] width 40 height 37
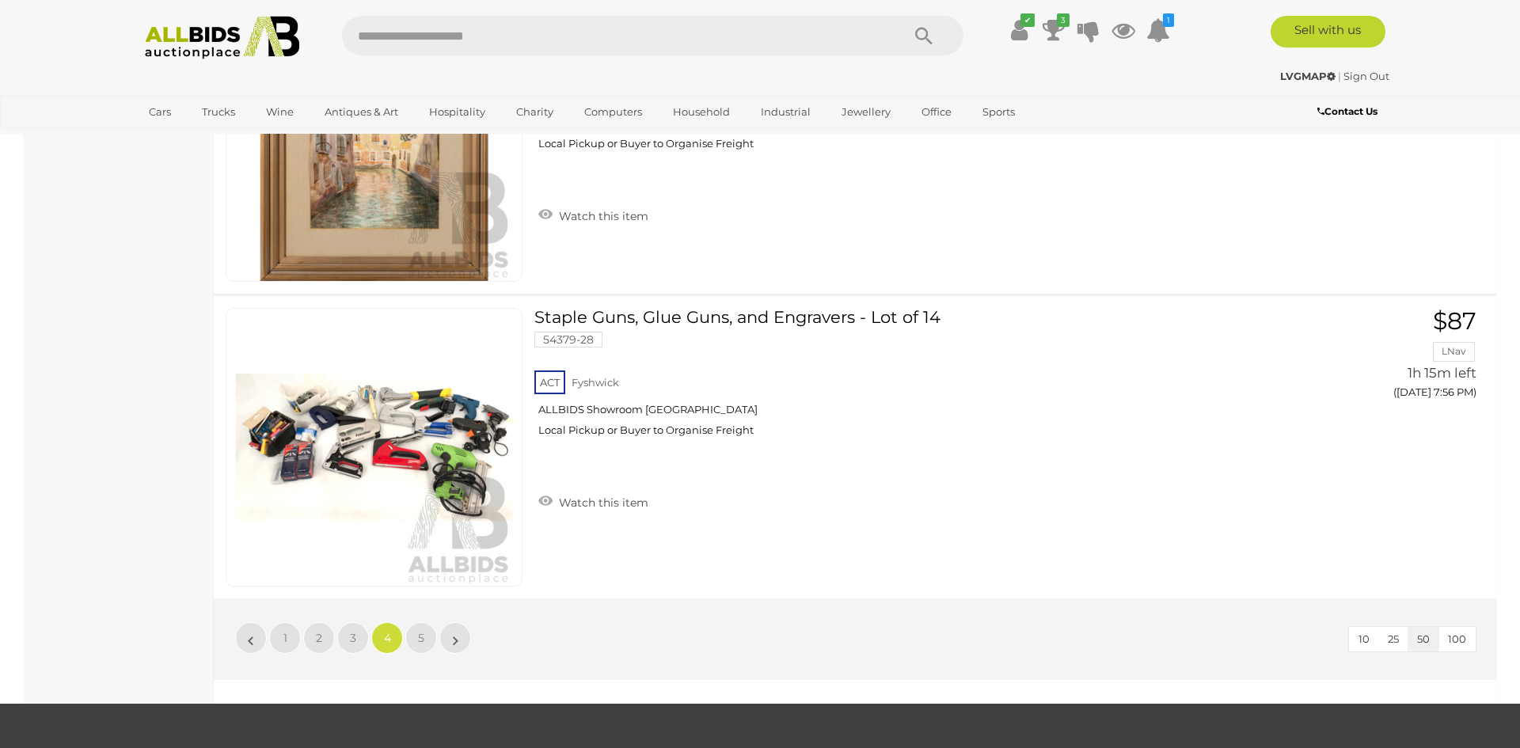
scroll to position [14924, 0]
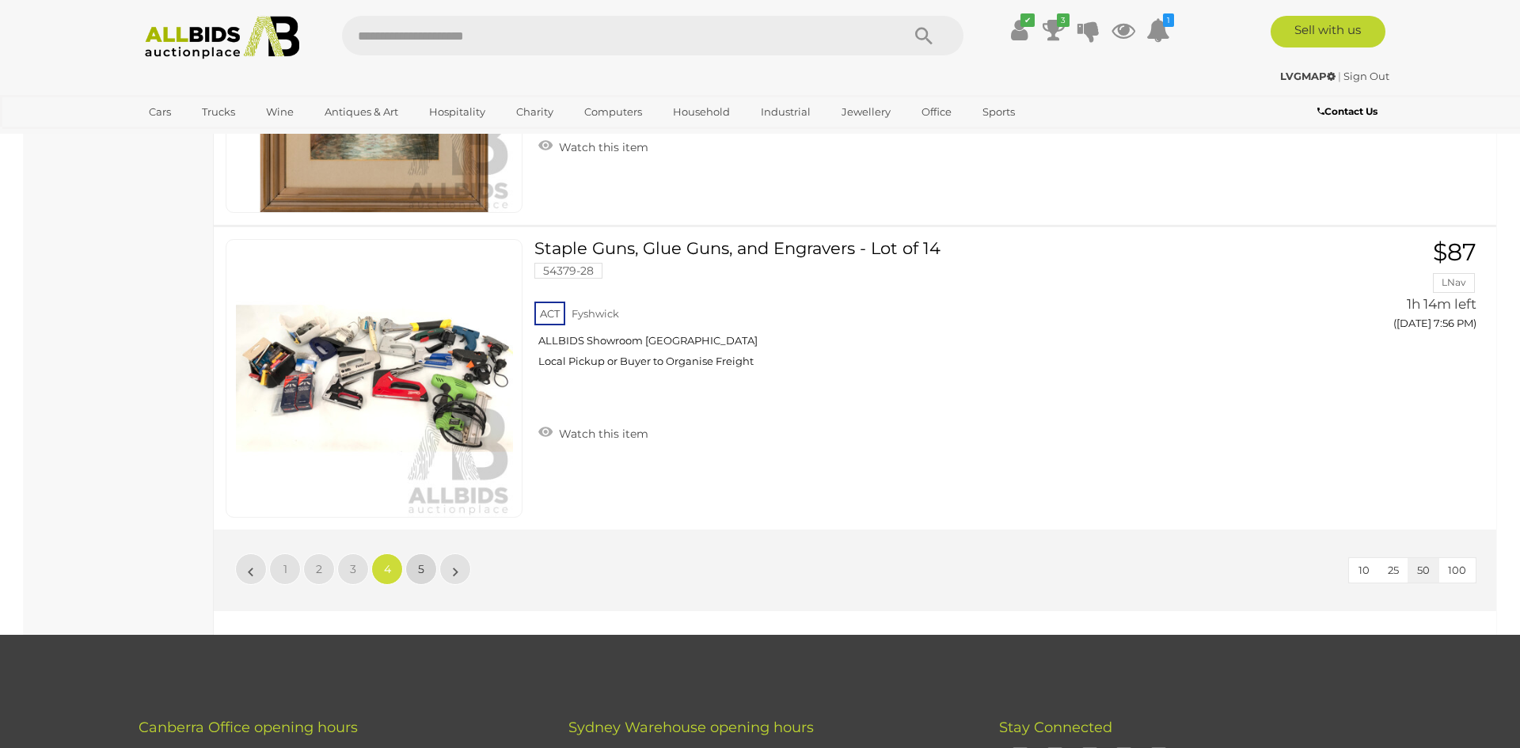
click at [426, 564] on link "5" at bounding box center [421, 569] width 32 height 32
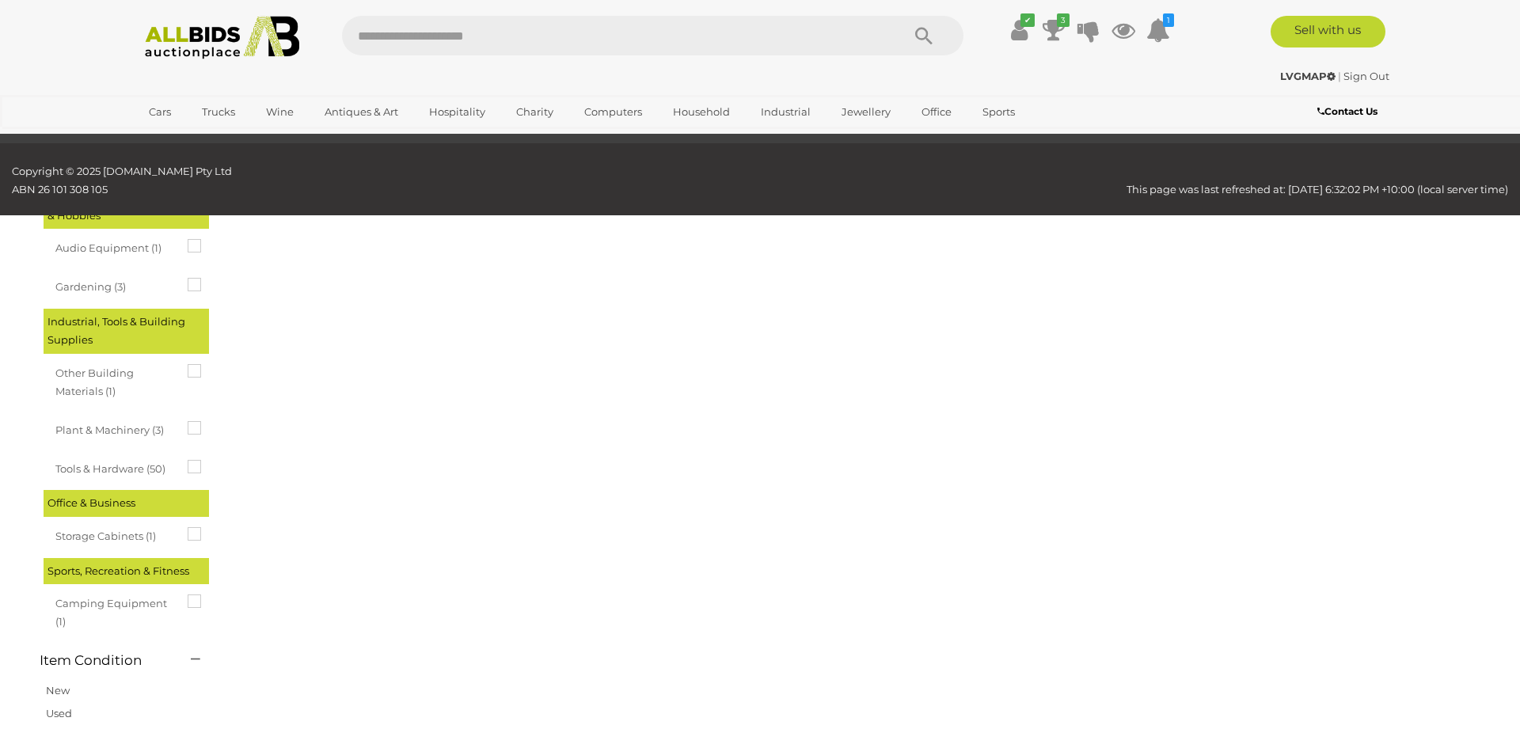
scroll to position [55, 0]
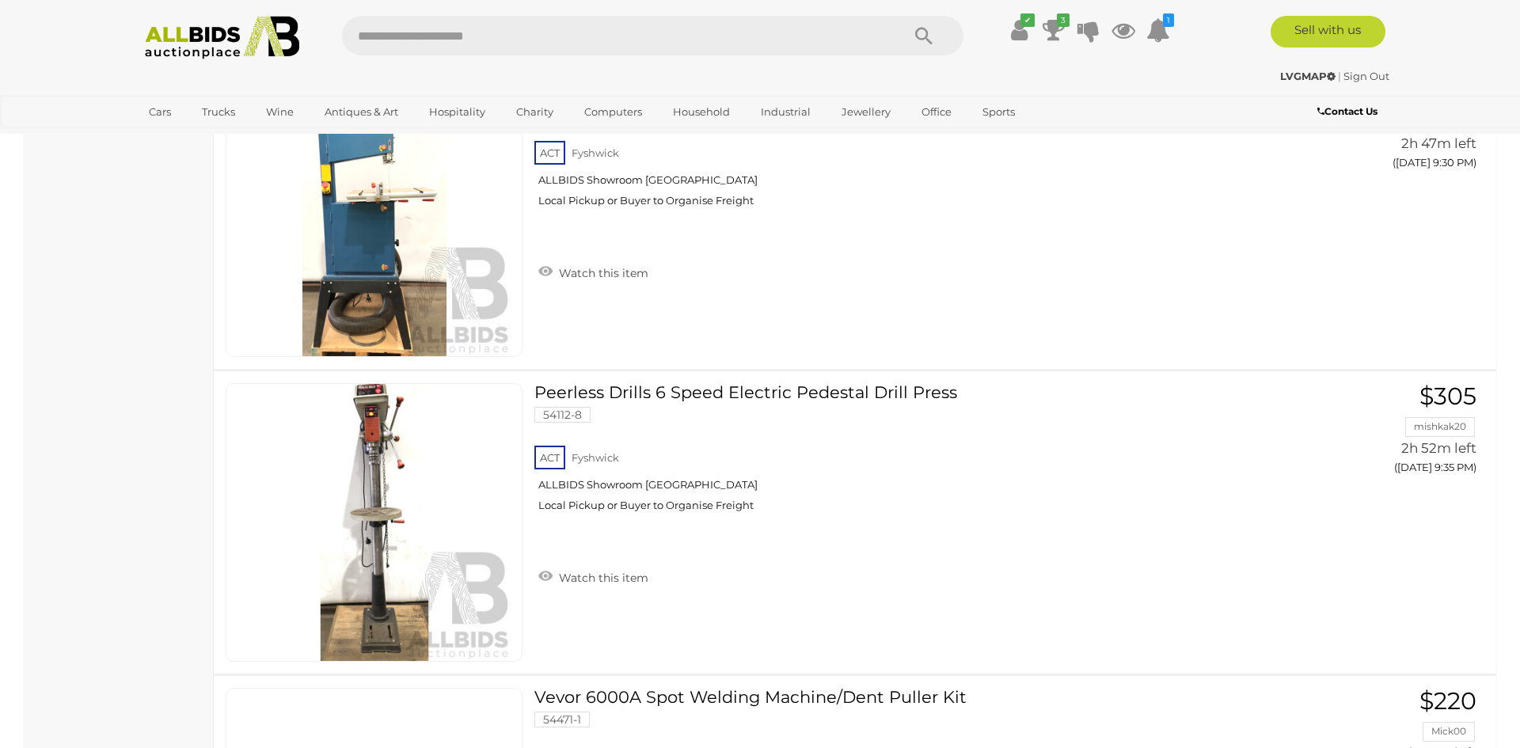
scroll to position [12219, 0]
